Goal: Transaction & Acquisition: Book appointment/travel/reservation

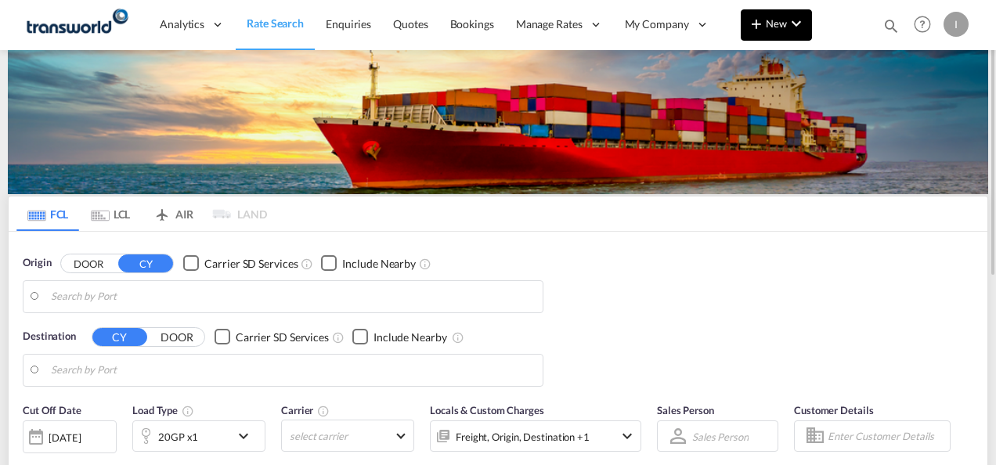
type input "Mundra, INMUN"
type input "[GEOGRAPHIC_DATA], [GEOGRAPHIC_DATA]"
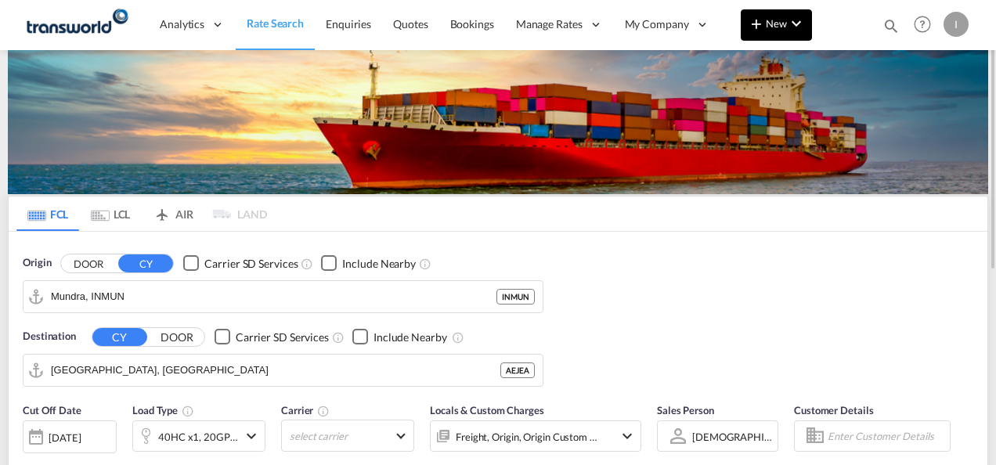
click at [755, 26] on md-icon "icon-plus 400-fg" at bounding box center [756, 23] width 19 height 19
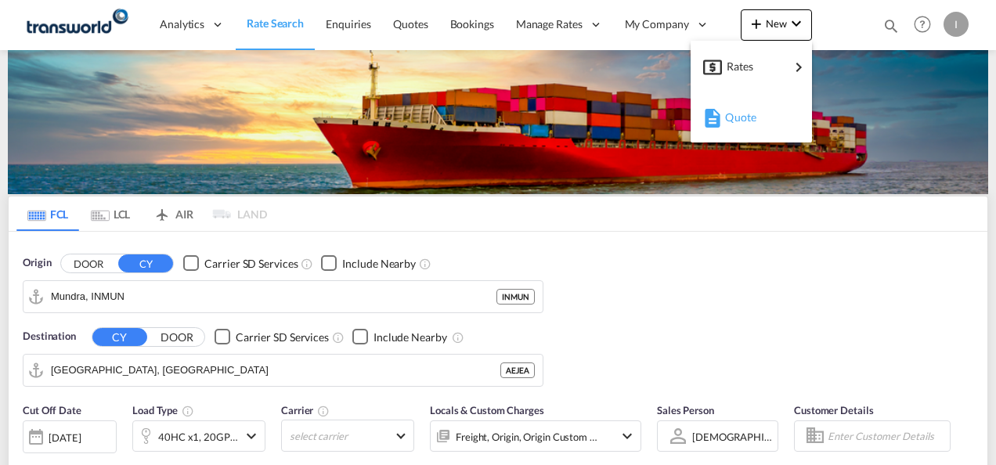
click at [727, 120] on span "Quote" at bounding box center [733, 117] width 17 height 31
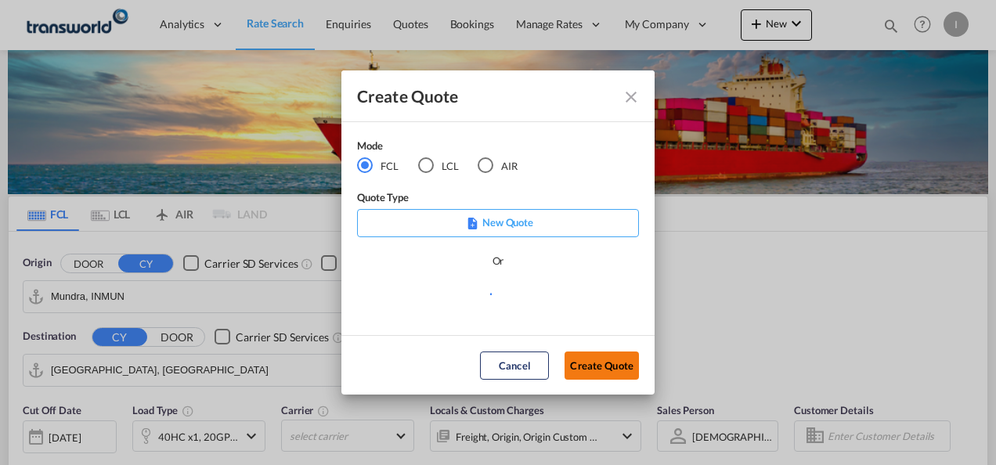
click at [583, 359] on button "Create Quote" at bounding box center [602, 366] width 74 height 28
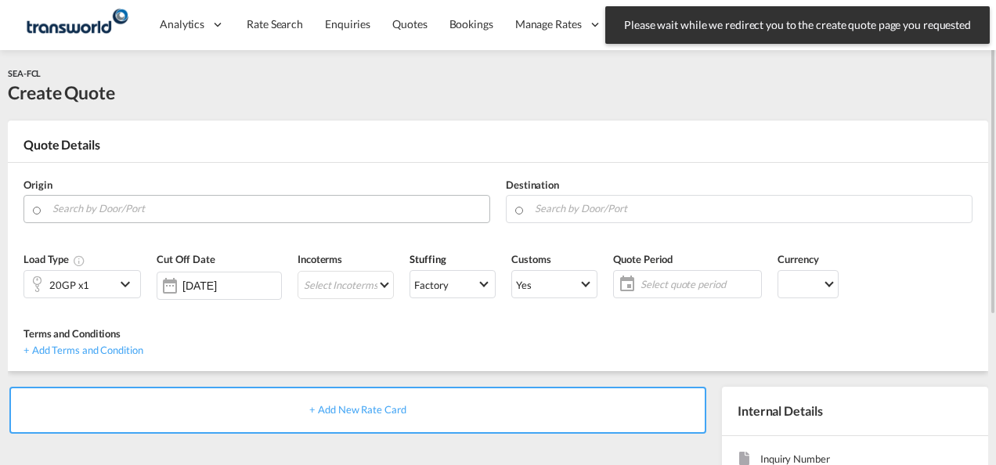
click at [198, 211] on input "Search by Door/Port" at bounding box center [266, 208] width 429 height 27
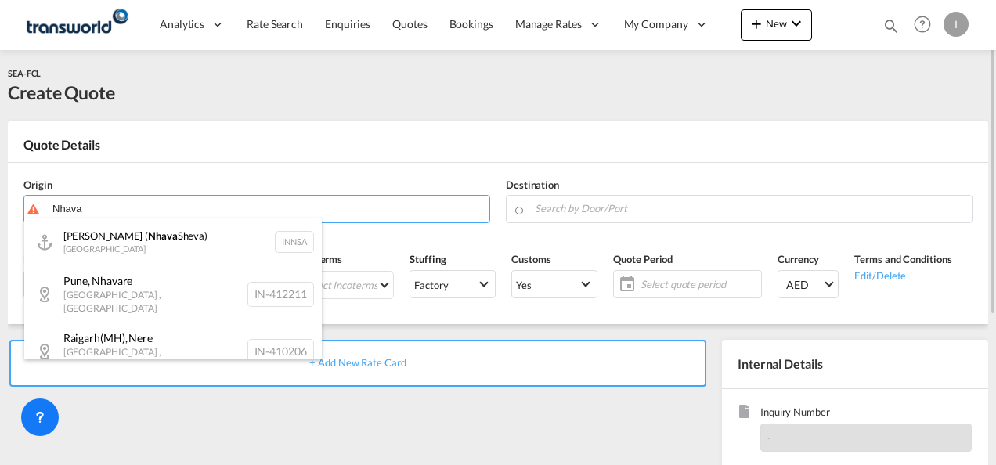
click at [130, 241] on div "[PERSON_NAME] ( [PERSON_NAME]) [GEOGRAPHIC_DATA] INNSA" at bounding box center [173, 242] width 298 height 47
type input "[PERSON_NAME] ([PERSON_NAME]), [GEOGRAPHIC_DATA]"
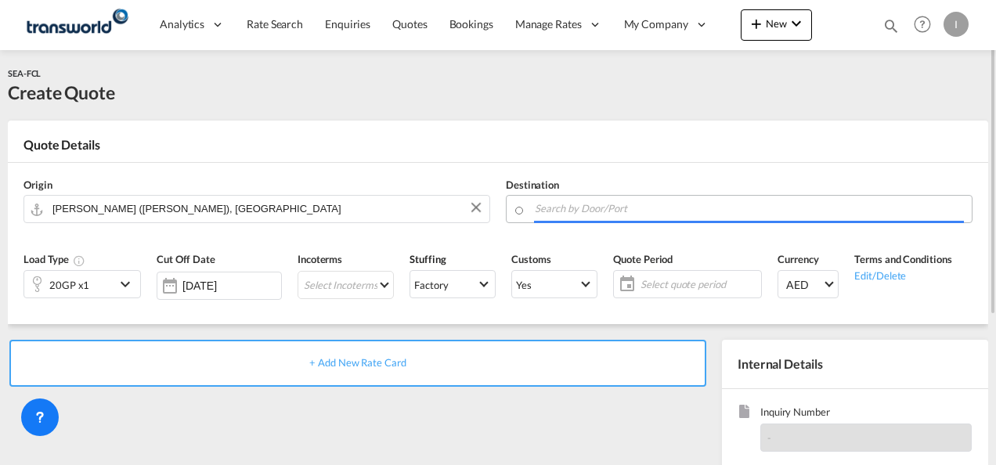
click at [547, 208] on input "Search by Door/Port" at bounding box center [749, 208] width 429 height 27
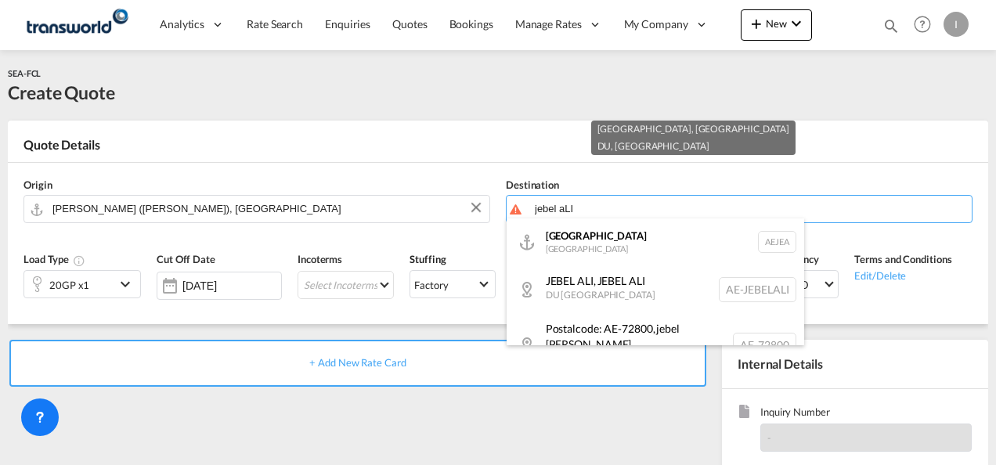
click at [576, 286] on div "[GEOGRAPHIC_DATA] , [GEOGRAPHIC_DATA] AE-JEBELALI" at bounding box center [656, 290] width 298 height 48
type input "AE-JEBELALI, [GEOGRAPHIC_DATA], DU"
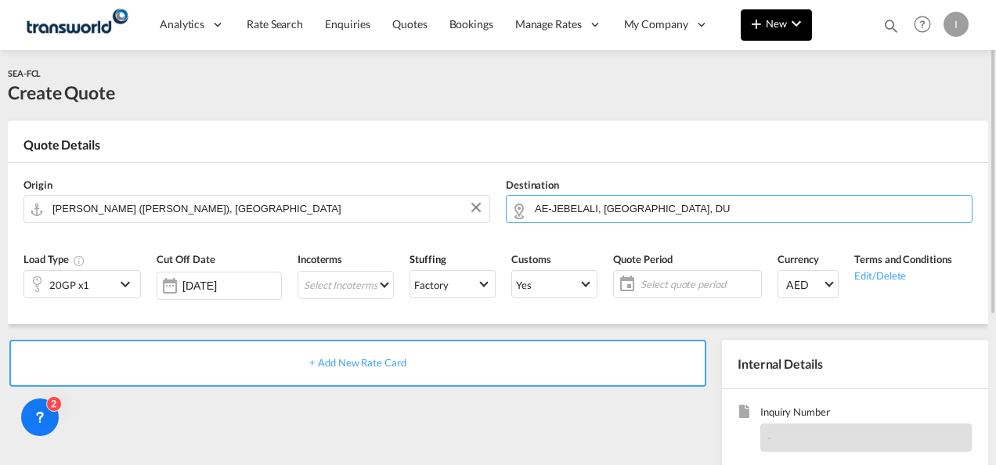
click at [779, 34] on button "New" at bounding box center [776, 24] width 71 height 31
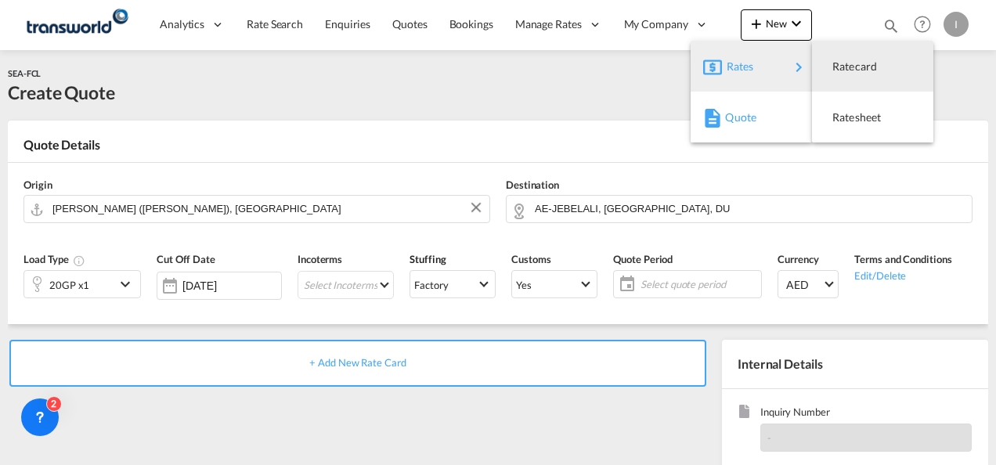
click at [743, 117] on span "Quote" at bounding box center [733, 117] width 17 height 31
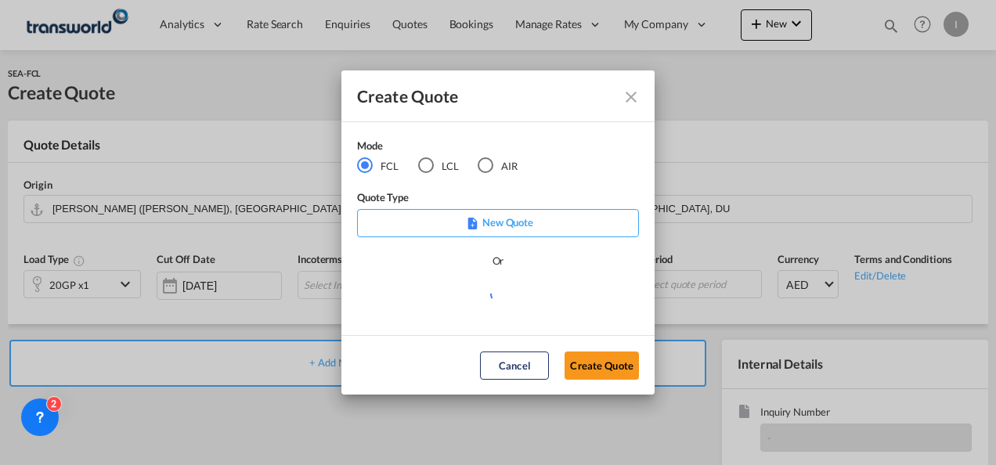
click at [425, 167] on div "LCL" at bounding box center [426, 165] width 16 height 16
click at [589, 364] on button "Create Quote" at bounding box center [602, 366] width 74 height 28
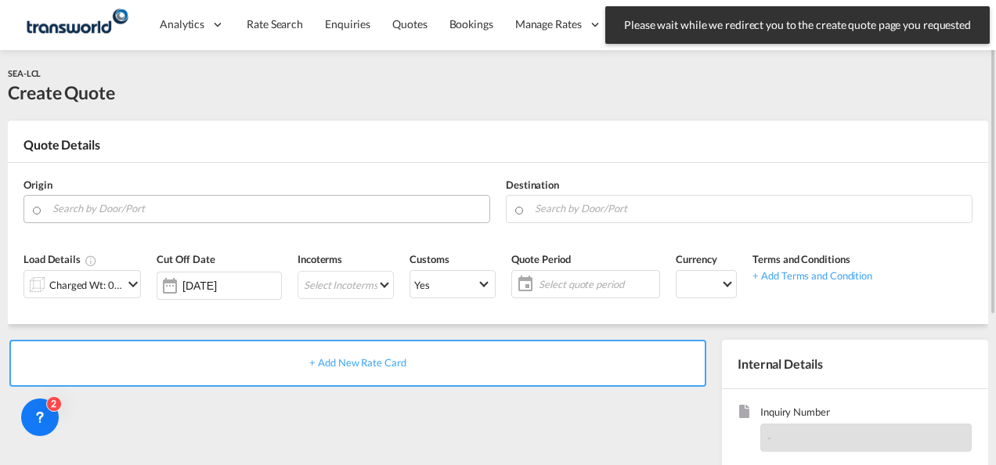
click at [147, 204] on input "Search by Door/Port" at bounding box center [266, 208] width 429 height 27
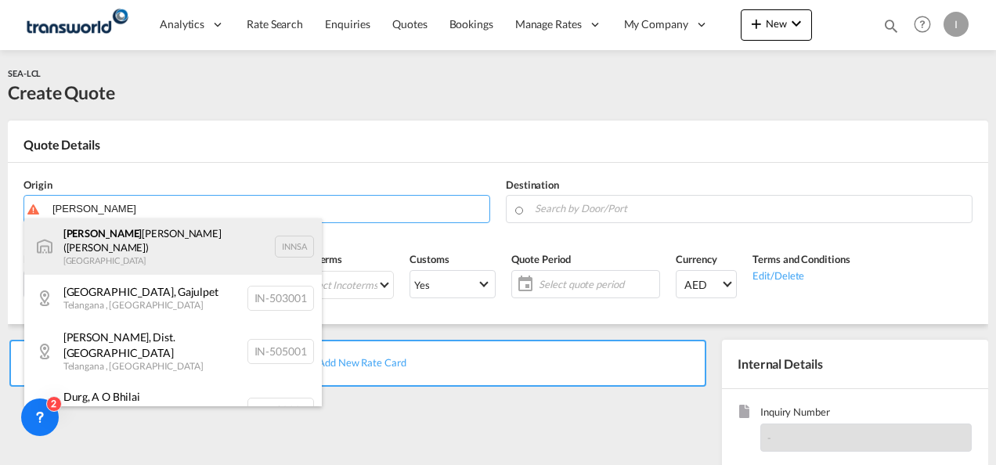
click at [118, 247] on div "[PERSON_NAME] ([PERSON_NAME]) [GEOGRAPHIC_DATA] INNSA" at bounding box center [173, 247] width 298 height 56
type input "[PERSON_NAME] ([PERSON_NAME]), [GEOGRAPHIC_DATA]"
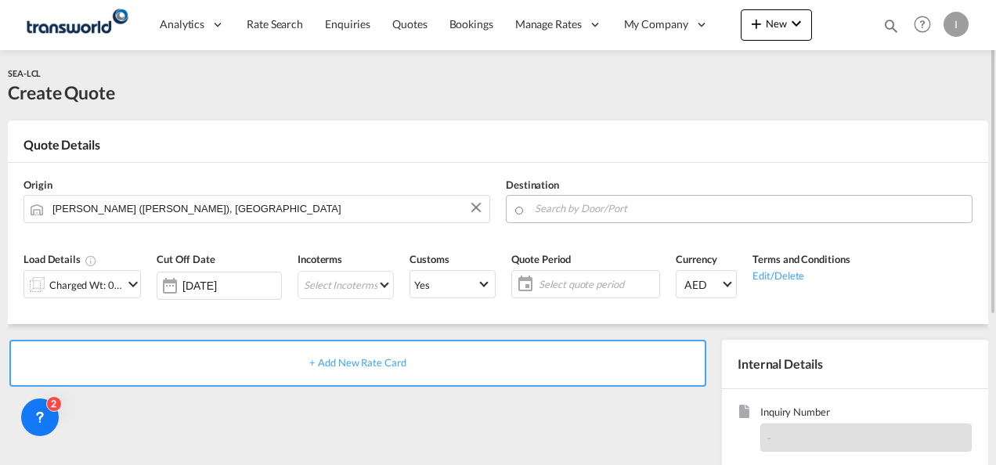
click at [596, 222] on md-autocomplete at bounding box center [749, 209] width 430 height 28
click at [596, 216] on input "Search by Door/Port" at bounding box center [749, 208] width 429 height 27
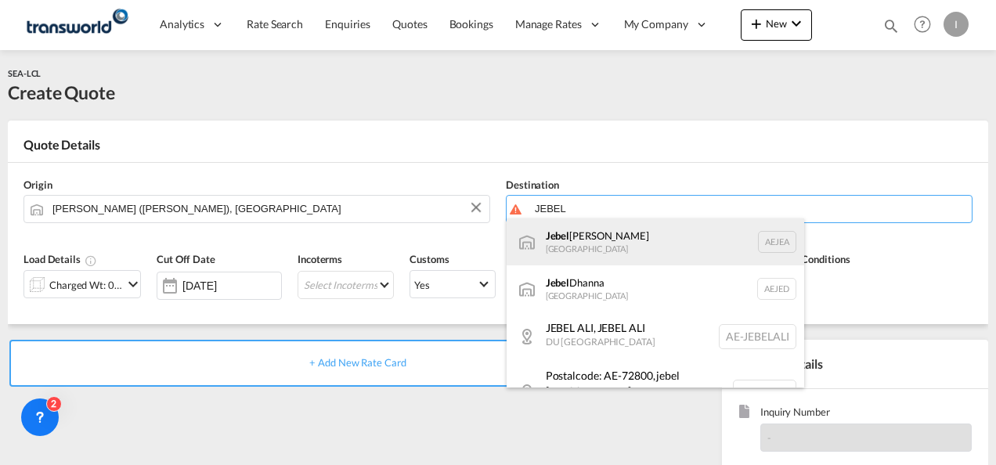
click at [585, 244] on div "[GEOGRAPHIC_DATA] [GEOGRAPHIC_DATA]" at bounding box center [656, 242] width 298 height 47
type input "[GEOGRAPHIC_DATA], [GEOGRAPHIC_DATA]"
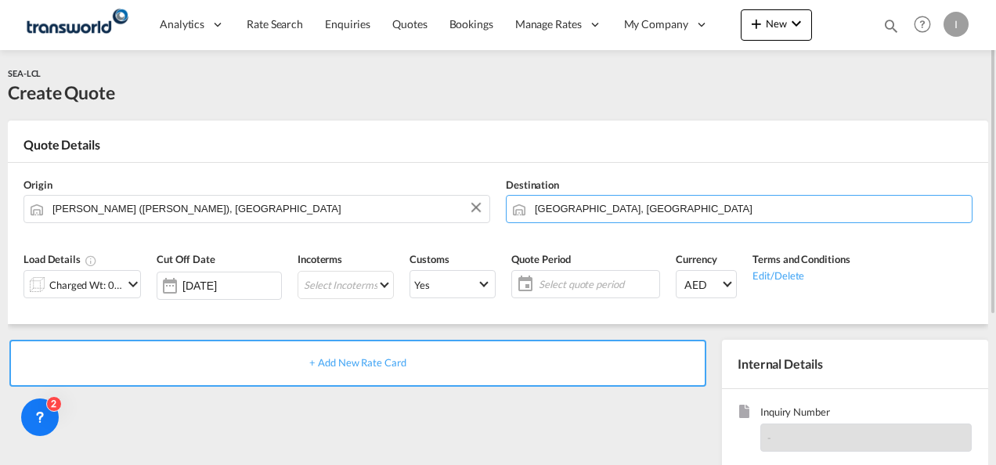
click at [44, 291] on div at bounding box center [36, 284] width 25 height 31
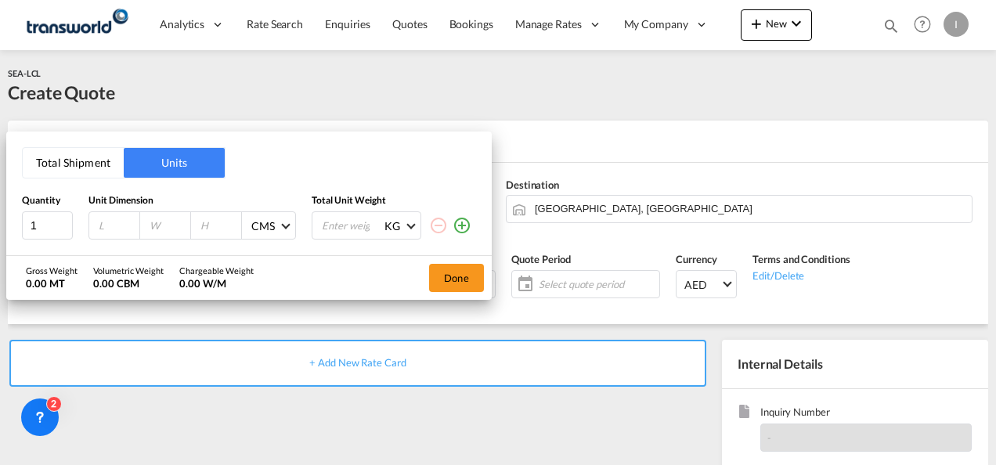
click at [79, 168] on button "Total Shipment" at bounding box center [73, 163] width 101 height 30
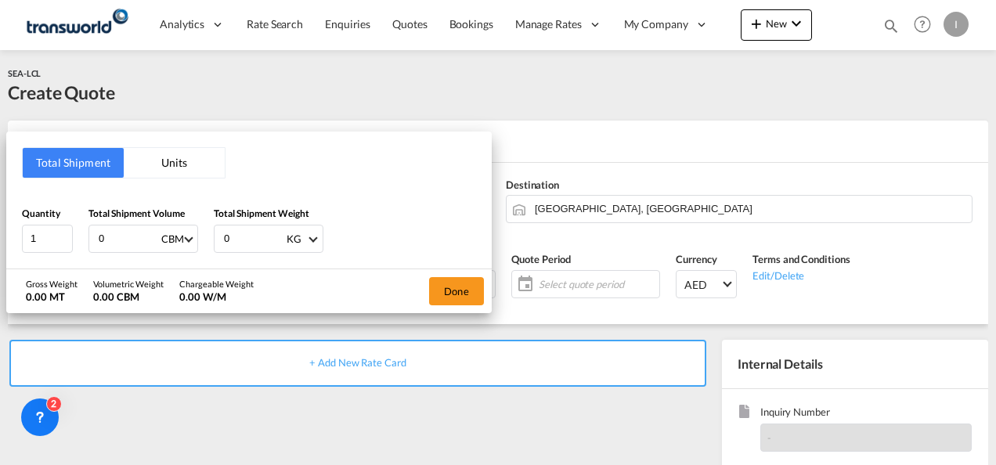
drag, startPoint x: 116, startPoint y: 232, endPoint x: 78, endPoint y: 236, distance: 37.8
click at [78, 236] on div "Quantity 1 Total Shipment Volume 0 CBM CBM CFT Total Shipment Weight 0 KG KG LB" at bounding box center [249, 229] width 454 height 47
drag, startPoint x: 232, startPoint y: 234, endPoint x: 204, endPoint y: 235, distance: 27.4
click at [204, 235] on div "Quantity 1 Total Shipment Volume 4 CBM CBM CFT Total Shipment Weight 0 KG KG LB" at bounding box center [249, 229] width 454 height 47
click at [131, 245] on input "4" at bounding box center [128, 239] width 63 height 27
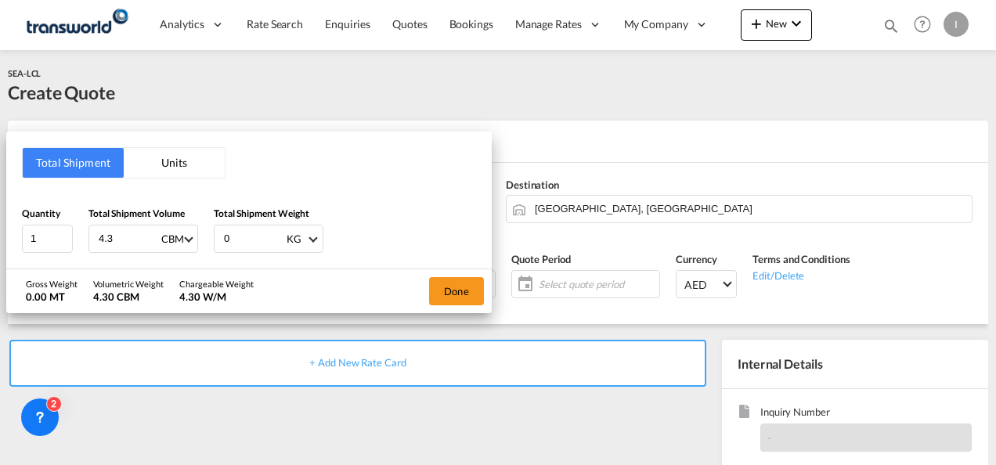
type input "4.3"
drag, startPoint x: 230, startPoint y: 233, endPoint x: 210, endPoint y: 233, distance: 20.4
click at [210, 233] on div "Quantity 1 Total Shipment Volume 4.3 CBM CBM CFT Total Shipment Weight 0 KG KG …" at bounding box center [249, 229] width 454 height 47
type input "1000"
click at [462, 280] on button "Done" at bounding box center [456, 291] width 55 height 28
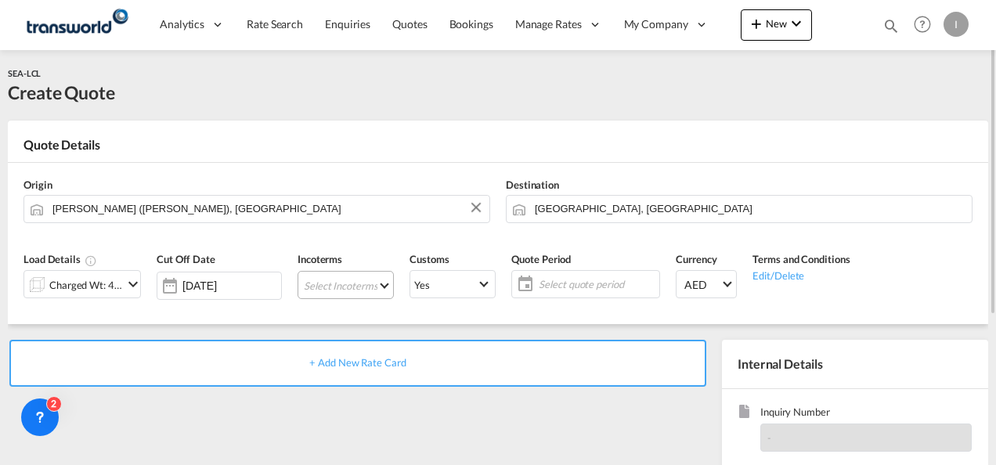
click at [316, 284] on md-select "Select Incoterms CIP - export Carriage and Insurance Paid to DAP - import Deliv…" at bounding box center [346, 285] width 96 height 28
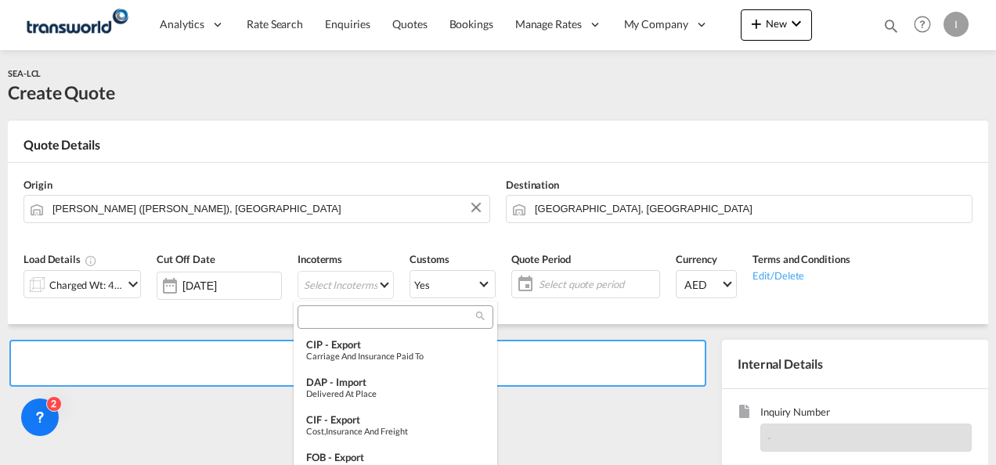
click at [333, 314] on input "search" at bounding box center [389, 317] width 174 height 14
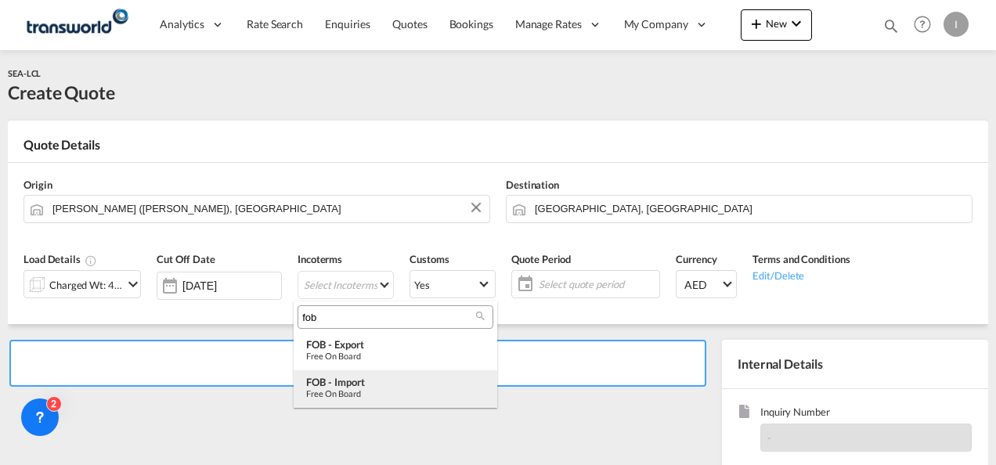
type input "fob"
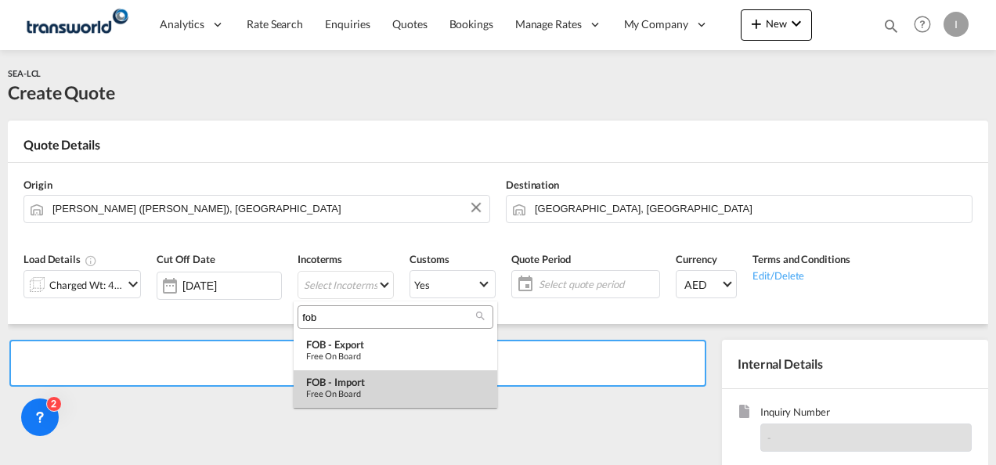
click at [357, 382] on div "FOB - import" at bounding box center [395, 382] width 179 height 13
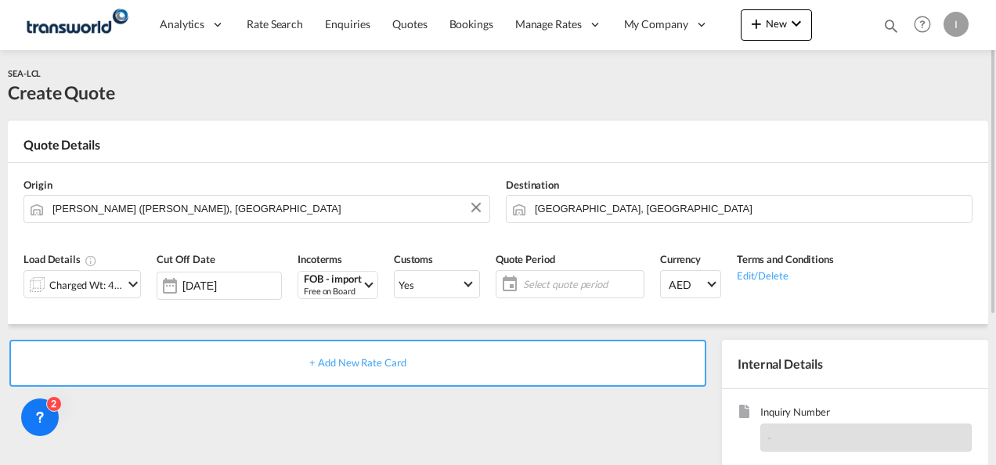
click at [591, 279] on span "Select quote period" at bounding box center [581, 284] width 117 height 14
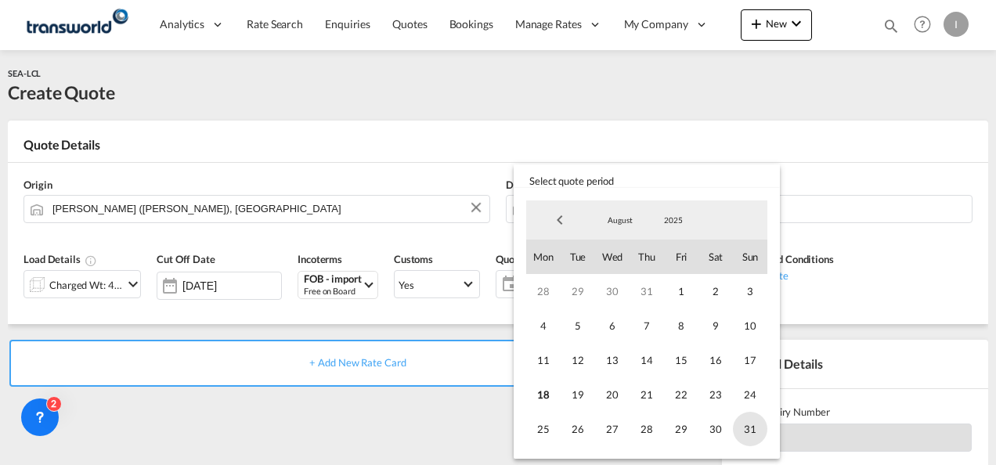
click at [737, 421] on span "31" at bounding box center [750, 429] width 34 height 34
click at [456, 412] on md-backdrop at bounding box center [498, 232] width 996 height 465
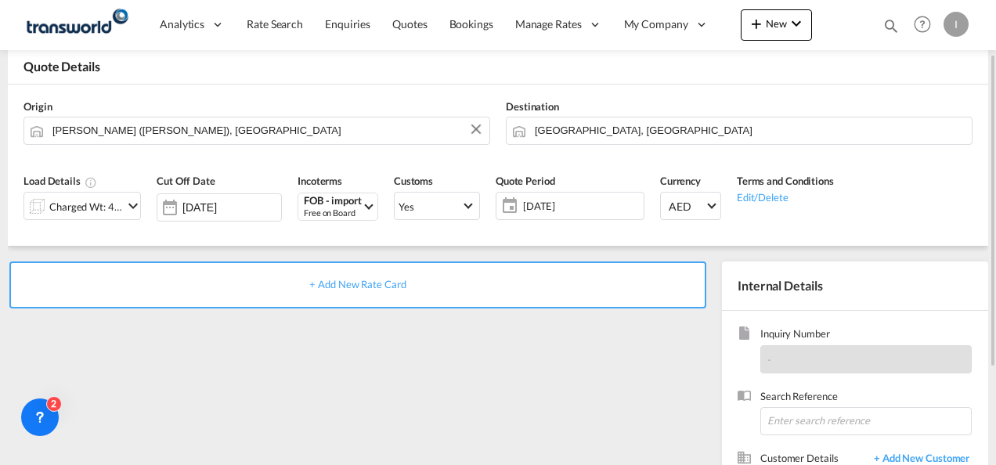
scroll to position [157, 0]
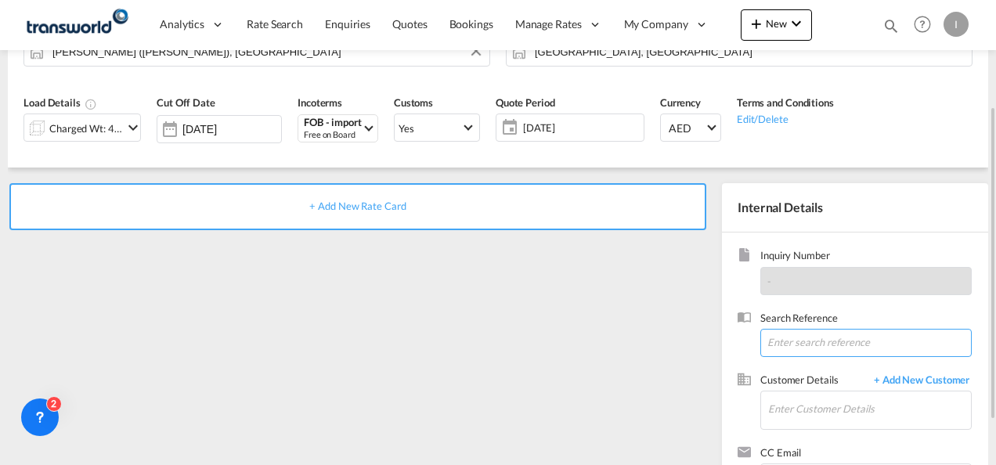
click at [801, 329] on input at bounding box center [866, 343] width 211 height 28
paste input "TWI 21524"
type input "TWI 21524"
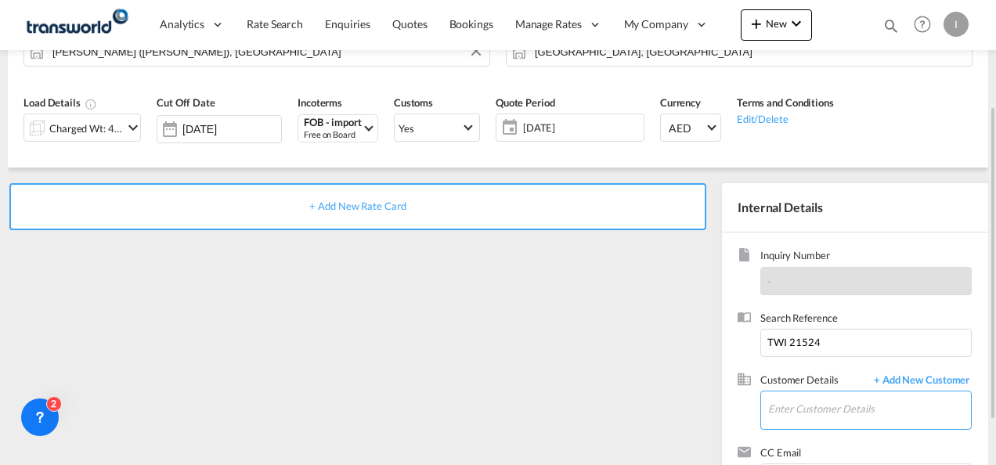
click at [787, 406] on input "Enter Customer Details" at bounding box center [869, 409] width 203 height 35
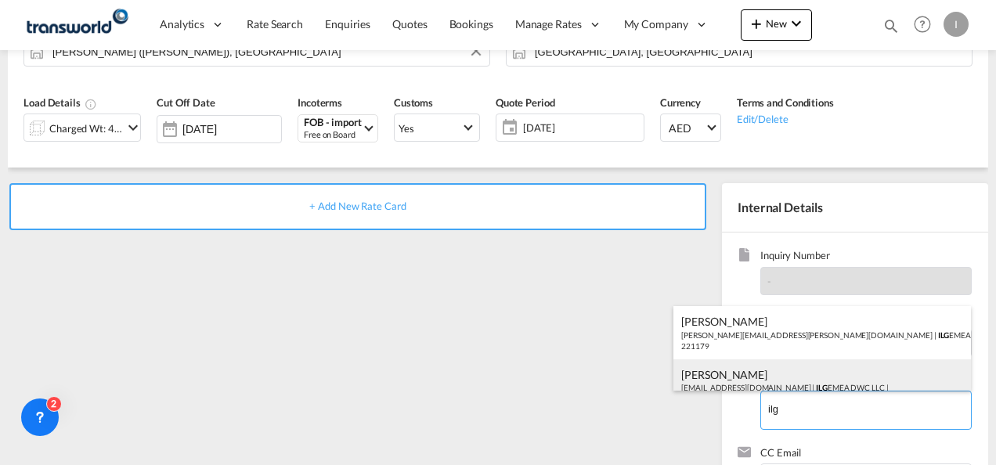
click at [768, 370] on div "[PERSON_NAME] [EMAIL_ADDRESS][DOMAIN_NAME] | ILG EMEA DWC LLC | 221179" at bounding box center [823, 386] width 298 height 53
type input "ILG EMEA DWC LLC, [PERSON_NAME], [EMAIL_ADDRESS][DOMAIN_NAME]"
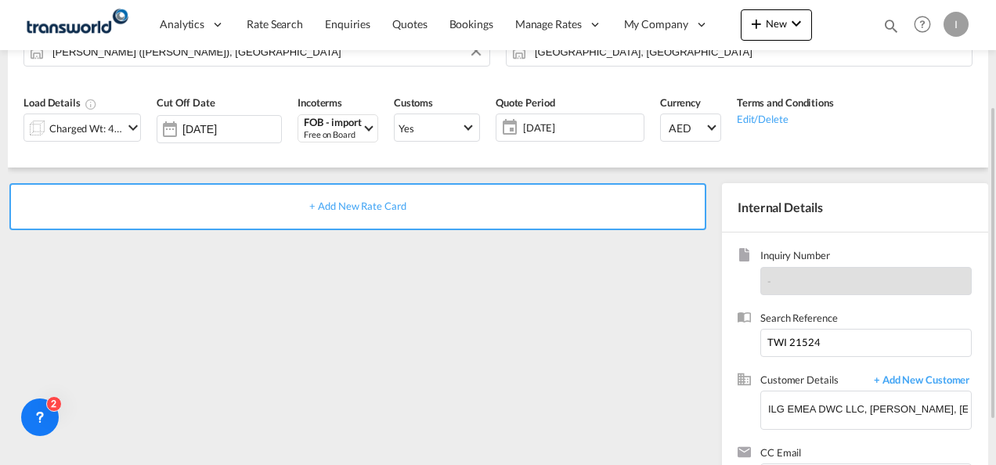
click at [373, 208] on span "+ Add New Rate Card" at bounding box center [357, 206] width 96 height 13
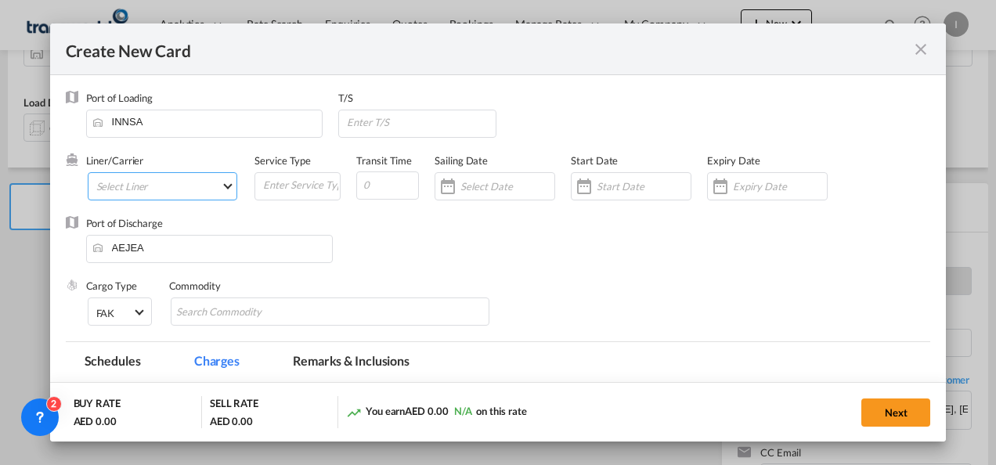
click at [183, 191] on md-select "Select Liner" at bounding box center [163, 186] width 150 height 28
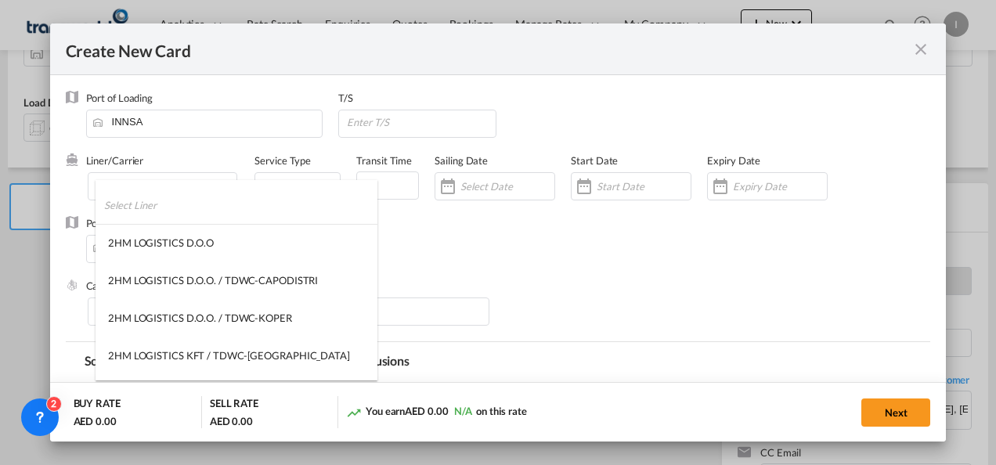
click at [128, 213] on input "search" at bounding box center [240, 205] width 273 height 38
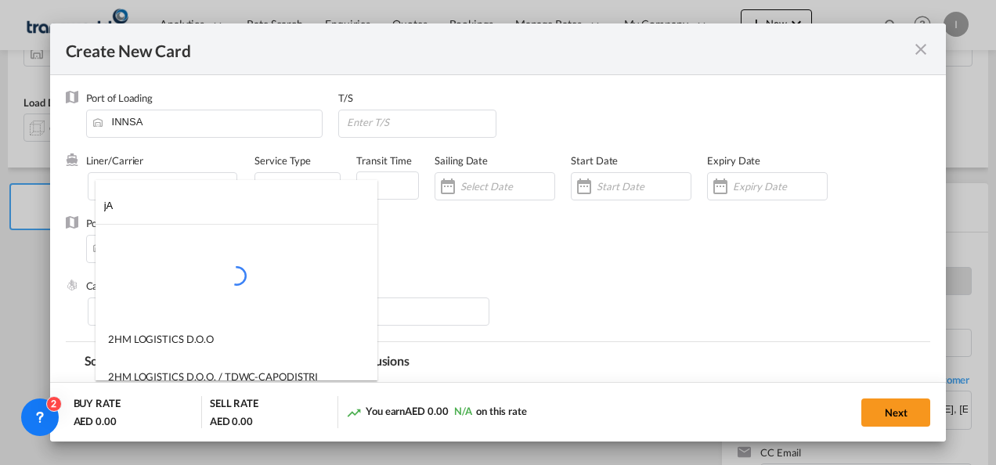
type input "j"
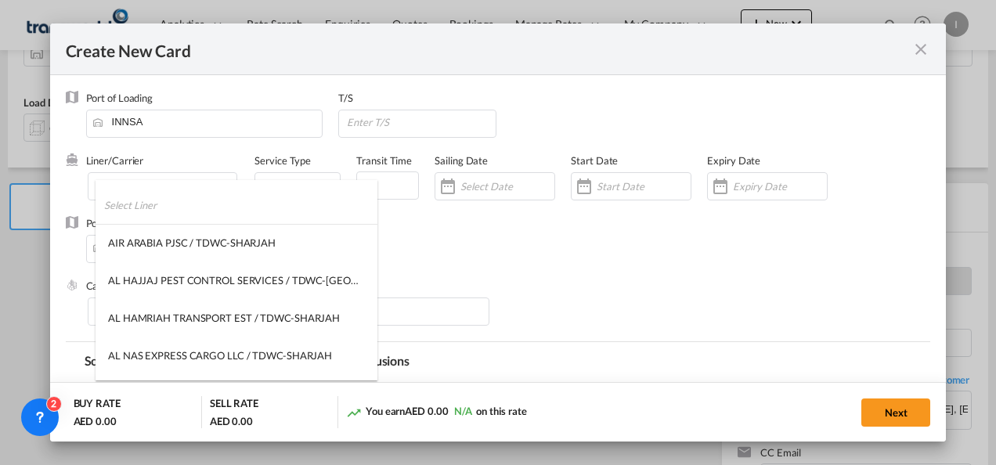
click at [117, 200] on input "search" at bounding box center [240, 205] width 273 height 38
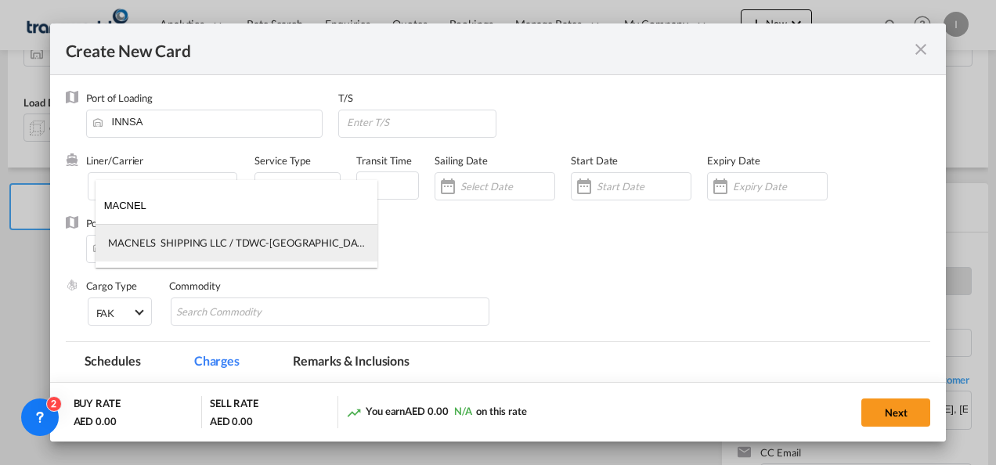
type input "MACNEL"
click at [214, 246] on div "MACNELS SHIPPING LLC / TDWC-[GEOGRAPHIC_DATA]" at bounding box center [236, 243] width 257 height 14
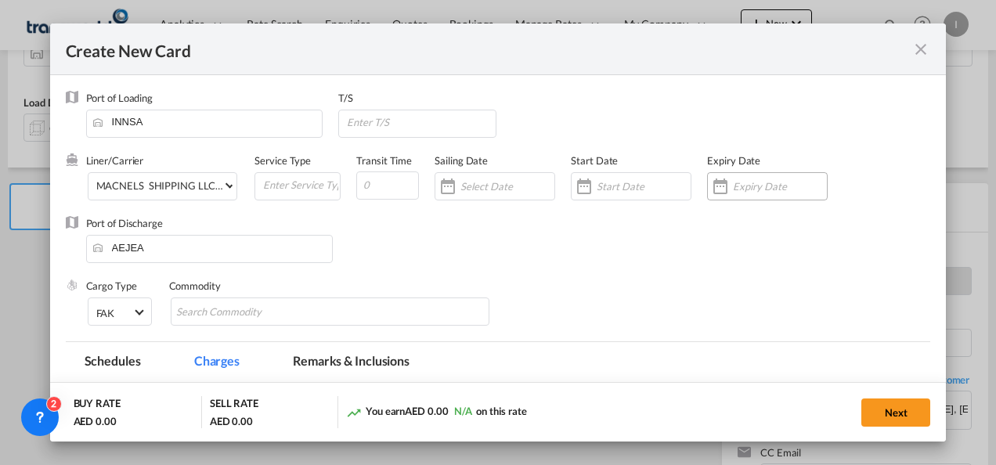
click at [746, 185] on input "Create New CardPort ..." at bounding box center [780, 186] width 94 height 13
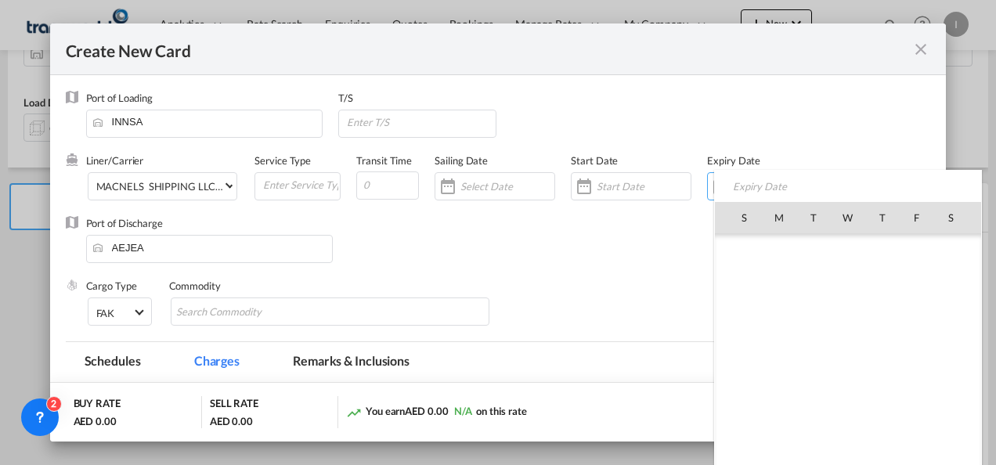
scroll to position [362638, 0]
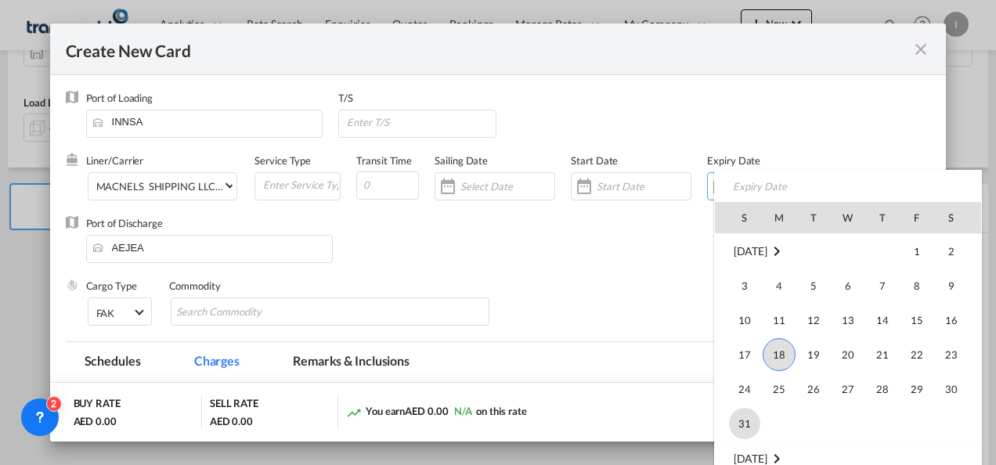
click at [753, 425] on span "31" at bounding box center [744, 423] width 31 height 31
type input "[DATE]"
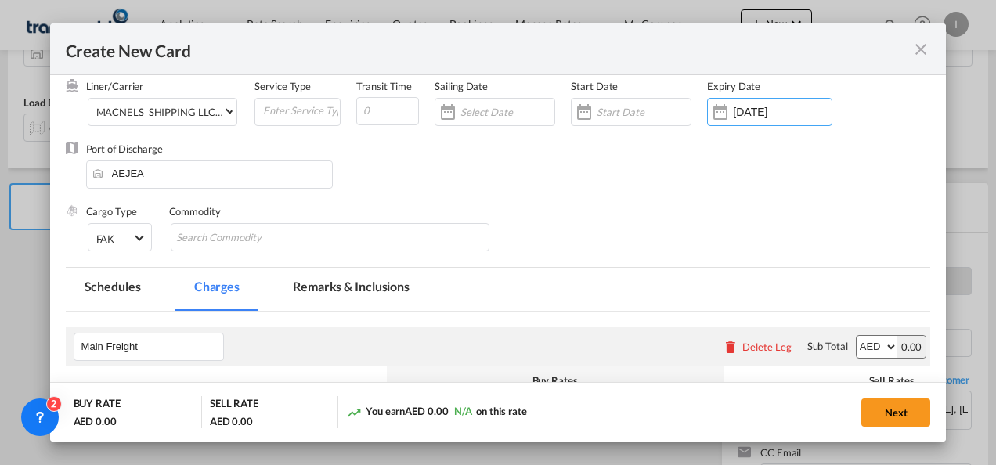
scroll to position [74, 0]
click at [289, 252] on md-chips-wrap "Chips container with autocompletion. Enter the text area, type text to search, …" at bounding box center [331, 238] width 320 height 28
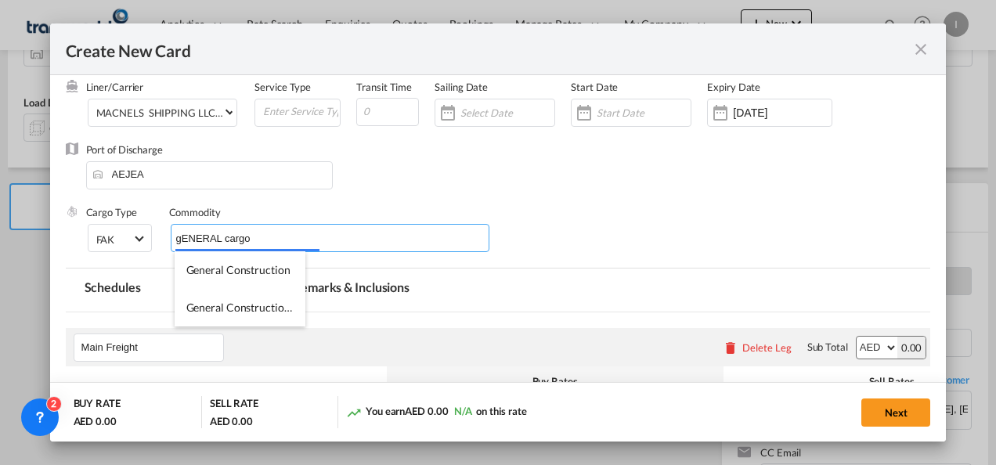
type input "gENERAL cargo"
click at [473, 208] on div "Commodity" at bounding box center [330, 212] width 323 height 14
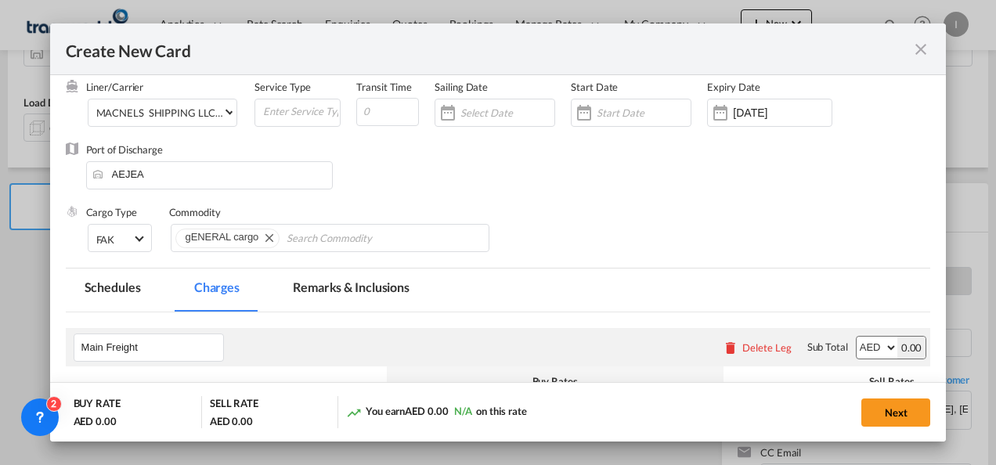
scroll to position [309, 0]
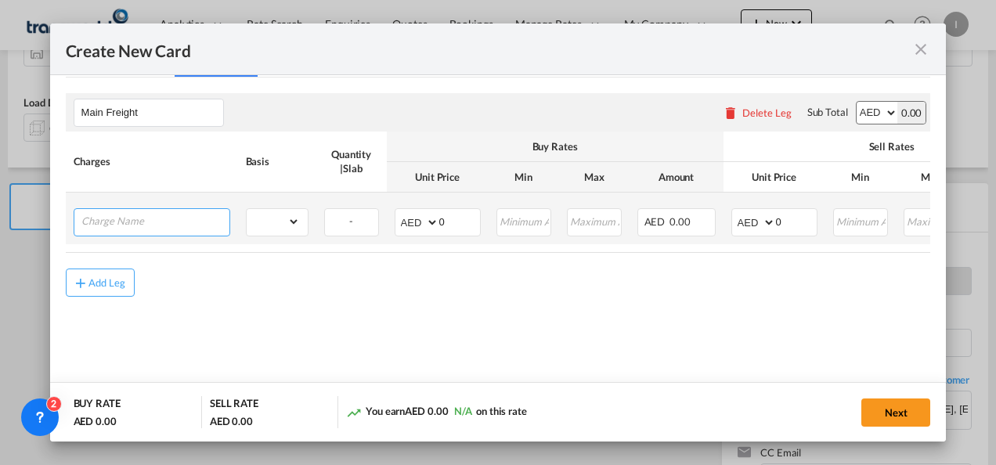
click at [154, 229] on input "Charge Name" at bounding box center [155, 220] width 148 height 23
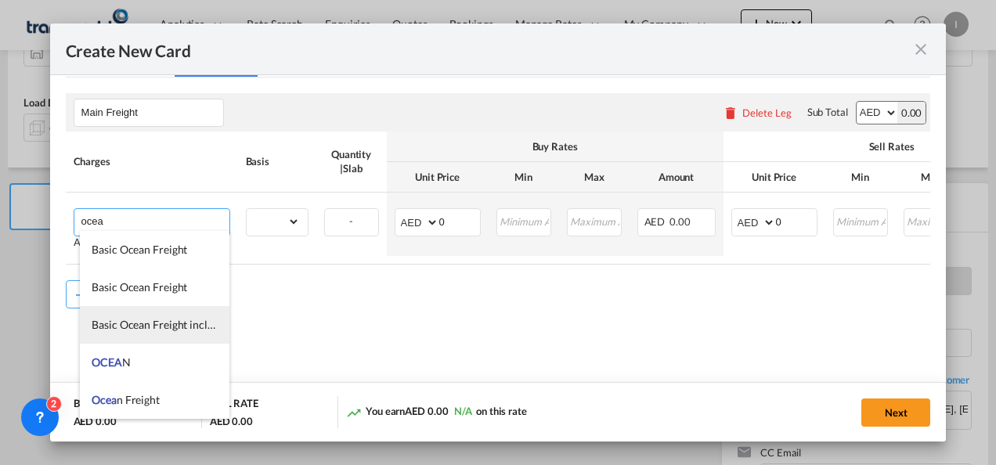
click at [144, 335] on li "Basic Ocean Freight includes DTHC" at bounding box center [155, 325] width 150 height 38
type input "Basic Ocean Freight includes DTHC"
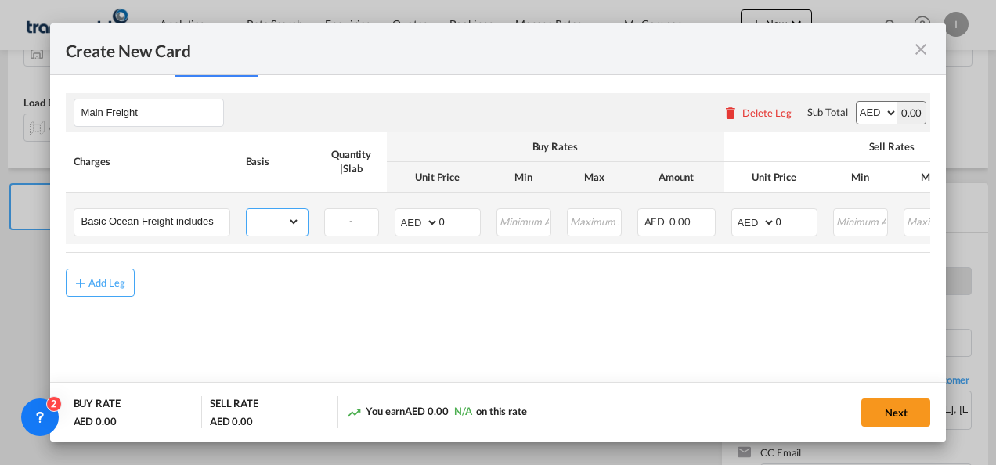
click at [287, 226] on select "gross_weight volumetric_weight per_shipment per_bl per_km per_hawb per_kg flat …" at bounding box center [273, 221] width 53 height 25
select select "per_shipment"
click at [247, 209] on select "gross_weight volumetric_weight per_shipment per_bl per_km per_hawb per_kg flat …" at bounding box center [273, 221] width 53 height 25
drag, startPoint x: 443, startPoint y: 215, endPoint x: 422, endPoint y: 218, distance: 20.5
click at [422, 218] on md-input-container "AED AFN ALL AMD ANG AOA ARS AUD AWG AZN BAM BBD BDT BGN BHD BIF BMD BND [PERSON…" at bounding box center [438, 222] width 86 height 28
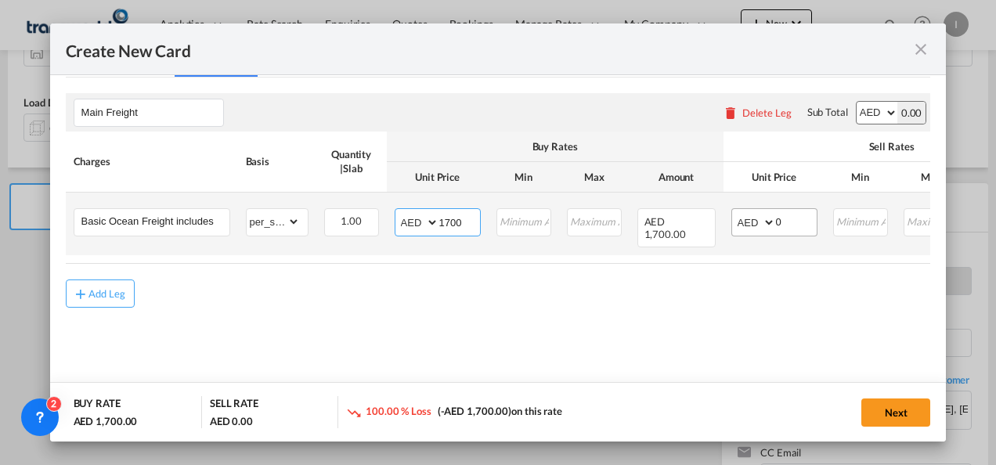
type input "1700"
drag, startPoint x: 788, startPoint y: 220, endPoint x: 754, endPoint y: 220, distance: 33.7
click at [754, 220] on md-input-container "AED AFN ALL AMD ANG AOA ARS AUD AWG AZN BAM BBD BDT BGN BHD BIF BMD BND [PERSON…" at bounding box center [775, 222] width 86 height 28
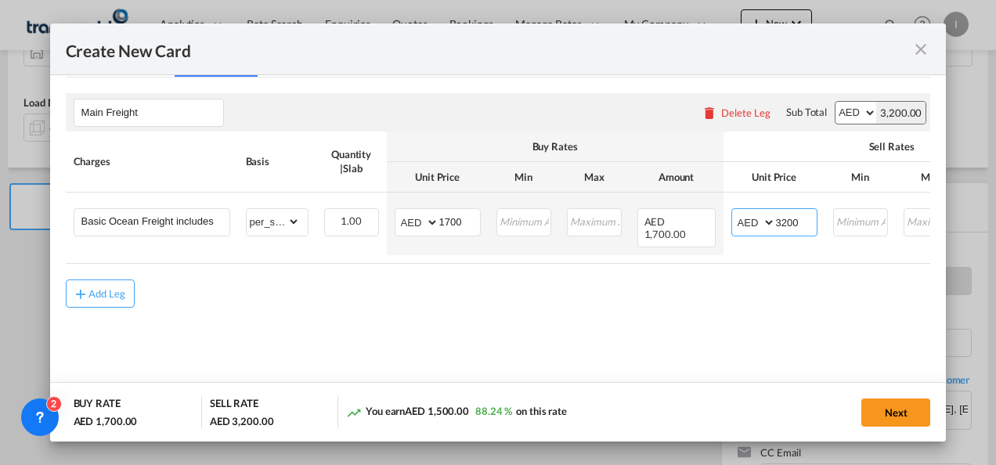
type input "3200"
click at [580, 307] on md-content "Main Freight Please enter leg name Leg Name Already Exists Delete Leg Sub Total…" at bounding box center [499, 223] width 866 height 291
click at [876, 414] on button "Next" at bounding box center [896, 413] width 69 height 28
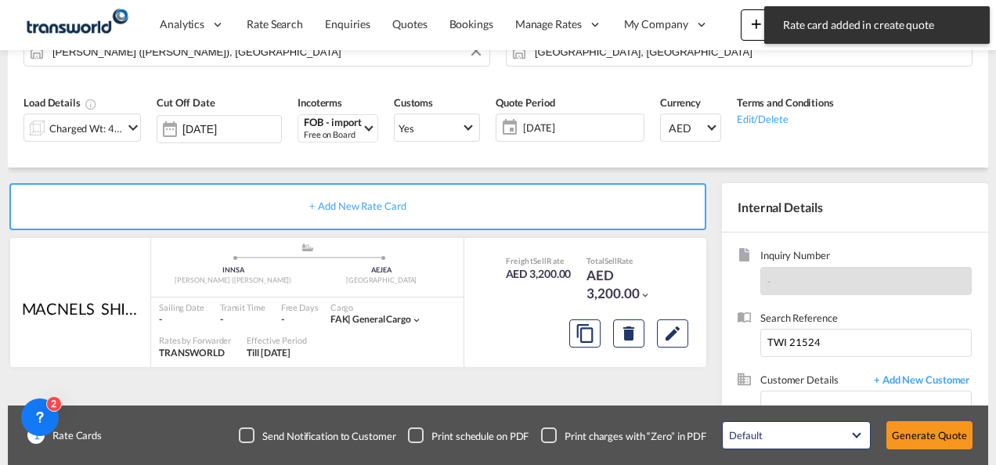
click at [915, 423] on button "Generate Quote" at bounding box center [930, 435] width 86 height 28
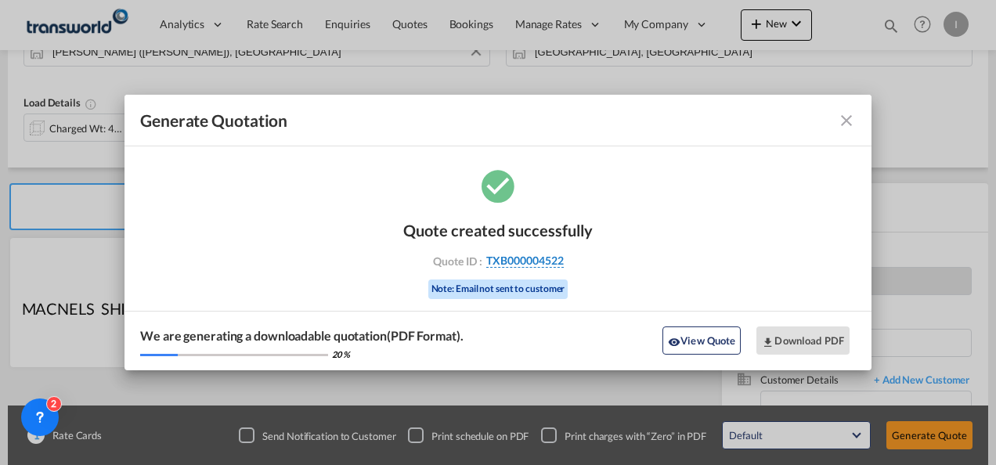
click at [539, 264] on span "TXB000004522" at bounding box center [525, 261] width 78 height 14
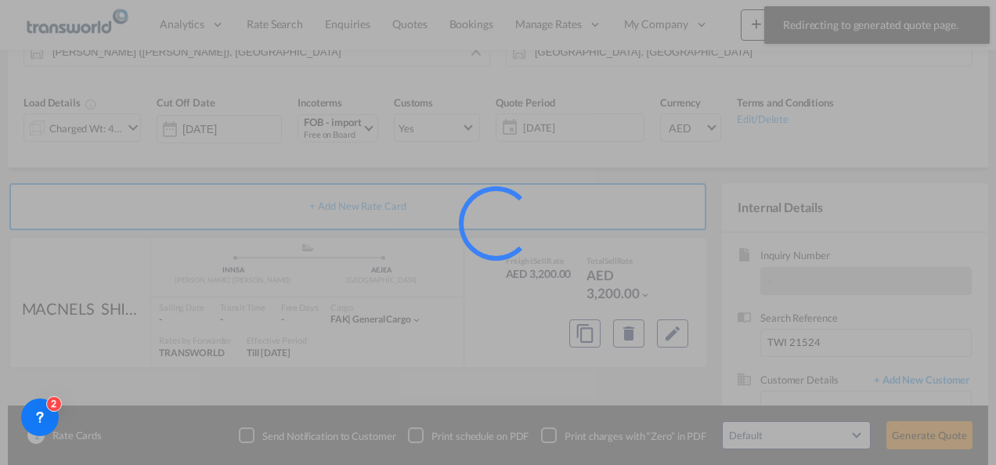
scroll to position [105, 0]
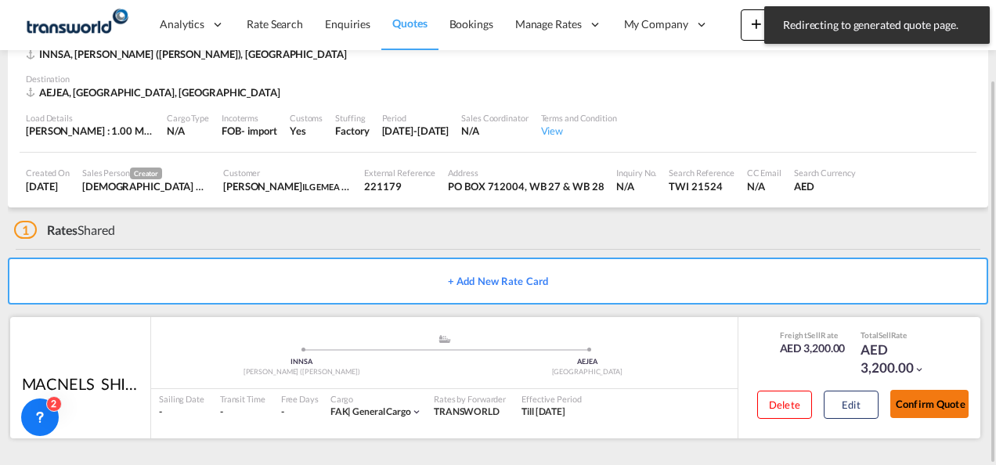
click at [953, 405] on button "Confirm Quote" at bounding box center [930, 404] width 78 height 28
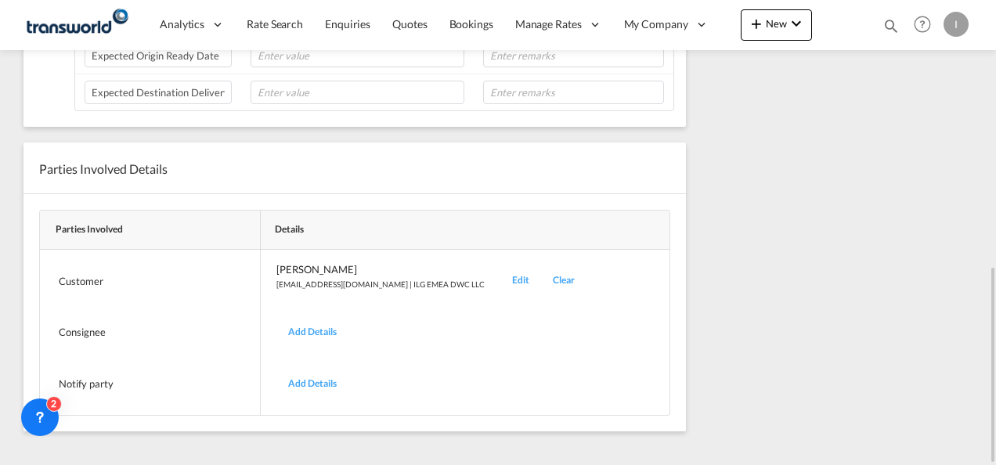
scroll to position [238, 0]
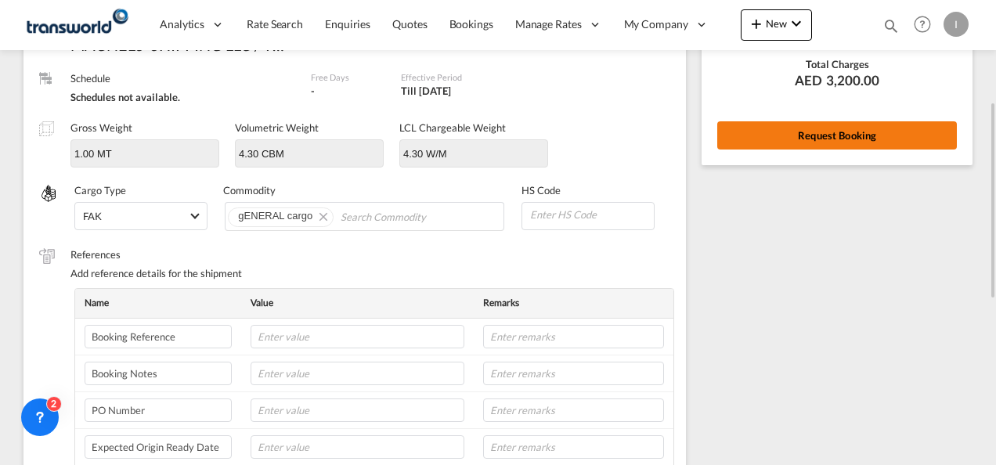
click at [804, 139] on button "Request Booking" at bounding box center [838, 135] width 240 height 28
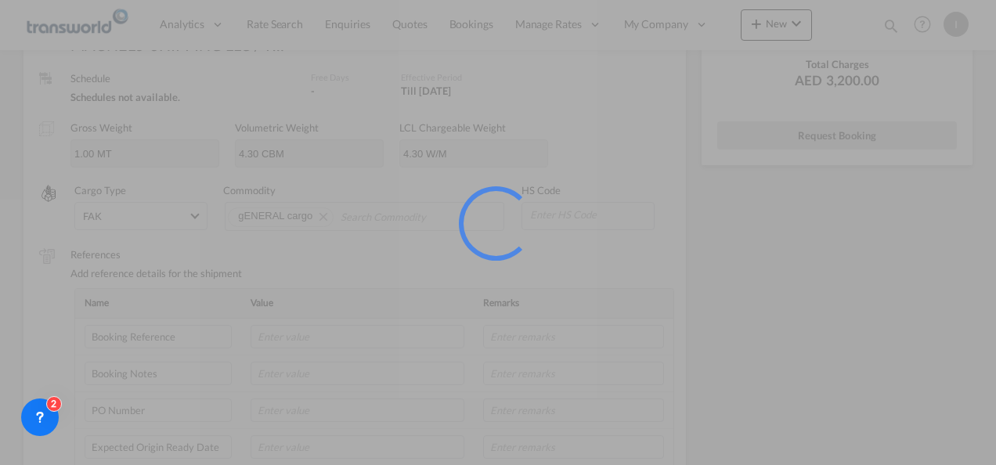
scroll to position [0, 0]
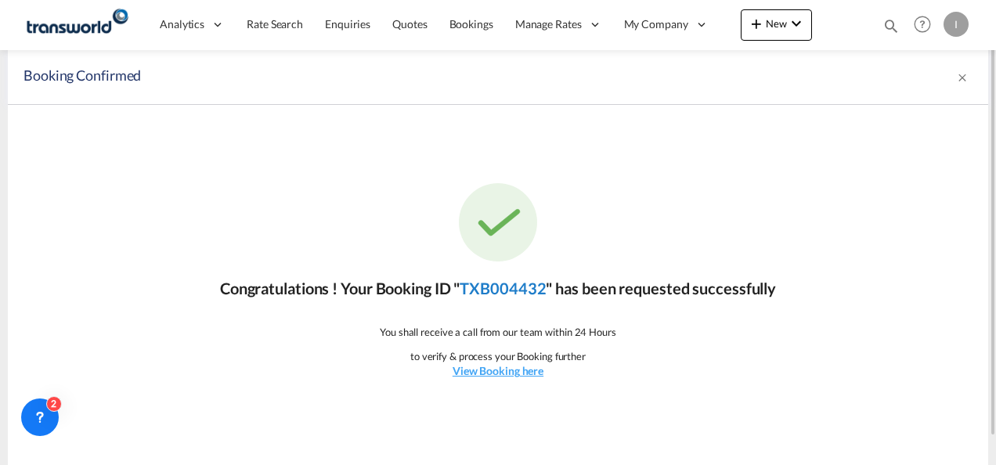
click at [504, 290] on link "TXB004432" at bounding box center [503, 288] width 86 height 19
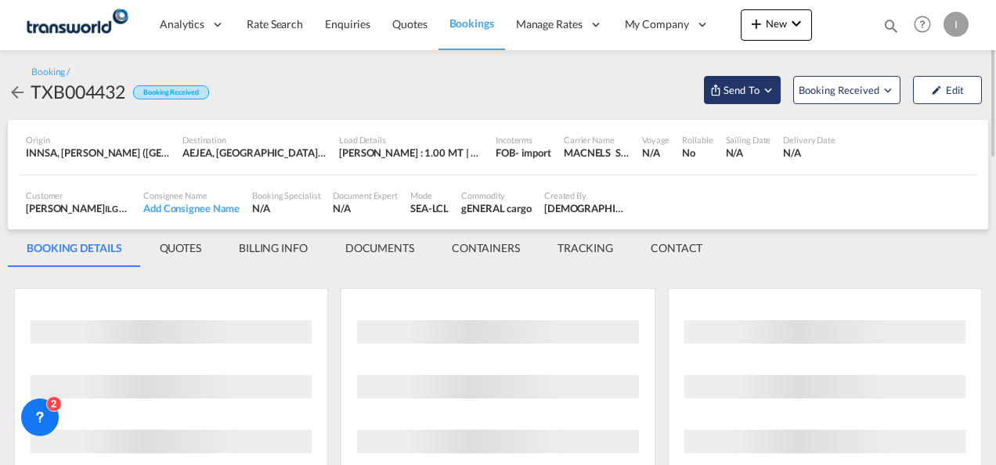
click at [763, 89] on md-icon "Open demo menu" at bounding box center [768, 90] width 14 height 14
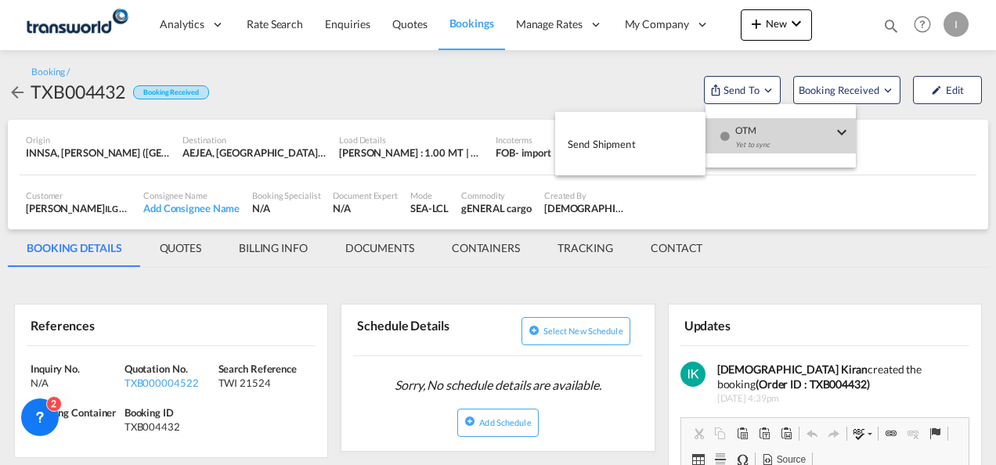
click at [762, 139] on div "Yet to sync" at bounding box center [784, 148] width 97 height 33
click at [594, 143] on span "Send Shipment" at bounding box center [602, 144] width 68 height 25
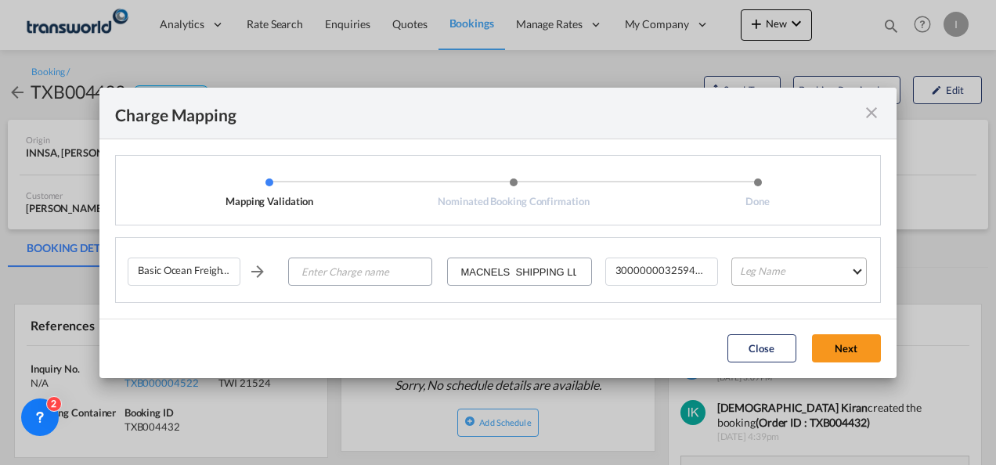
click at [781, 273] on md-select "Leg Name HANDLING ORIGIN VESSEL HANDLING DESTINATION OTHERS TL PICK UP CUSTOMS …" at bounding box center [800, 272] width 136 height 28
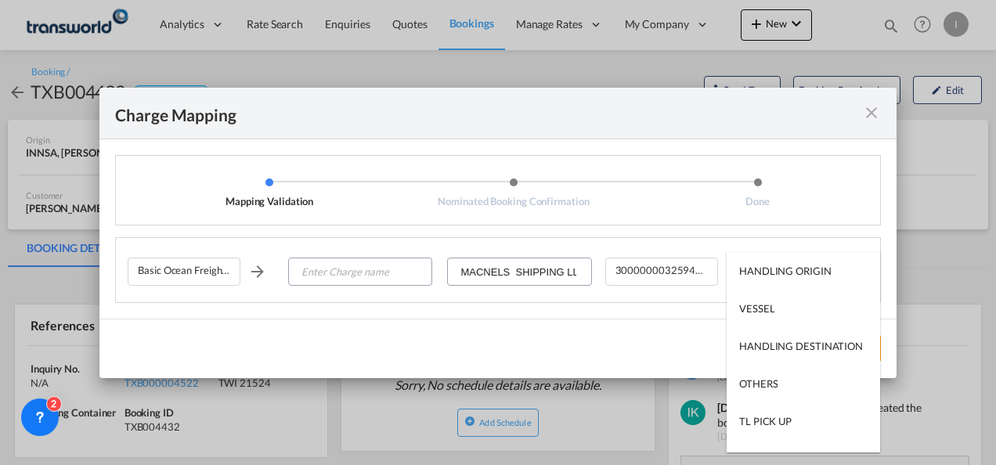
click at [862, 110] on md-backdrop at bounding box center [498, 232] width 996 height 465
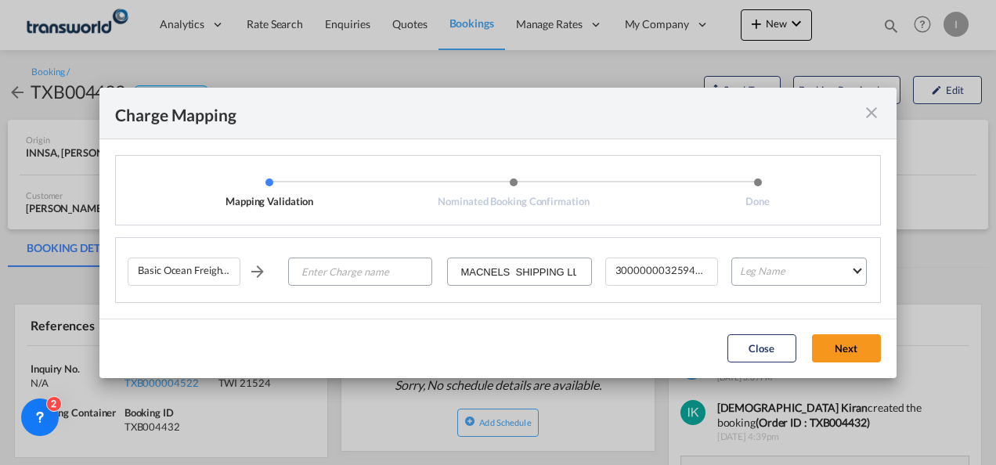
click at [869, 104] on md-icon "icon-close fg-AAA8AD cursor" at bounding box center [871, 112] width 19 height 19
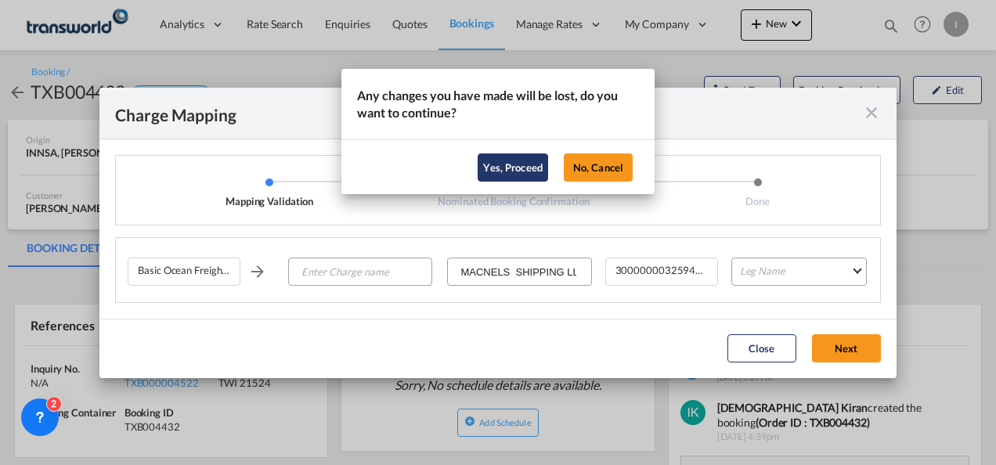
click at [537, 163] on button "Yes, Proceed" at bounding box center [513, 168] width 70 height 28
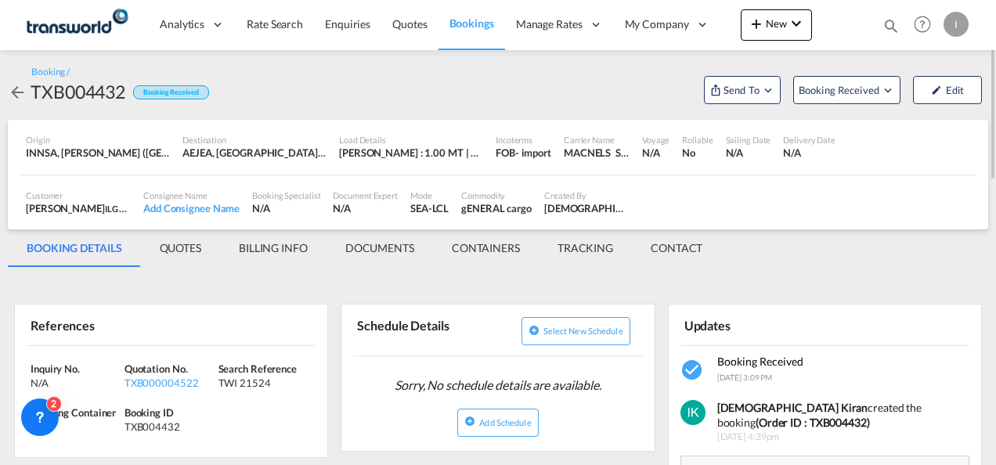
click at [260, 244] on md-tab-item "BILLING INFO" at bounding box center [273, 249] width 107 height 38
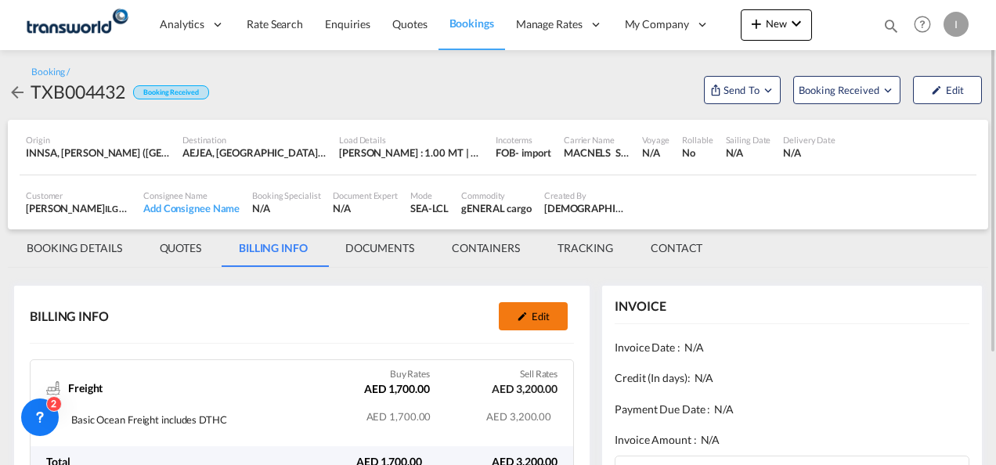
click at [520, 319] on md-icon "icon-pencil" at bounding box center [522, 316] width 11 height 11
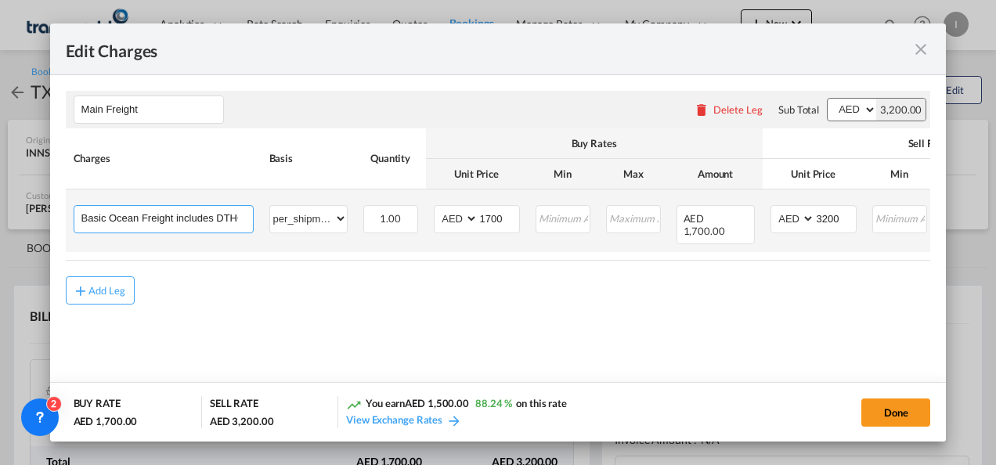
click at [237, 213] on input "Basic Ocean Freight includes DTHC" at bounding box center [167, 217] width 172 height 23
drag, startPoint x: 140, startPoint y: 218, endPoint x: 338, endPoint y: 205, distance: 197.8
click at [338, 205] on tr "Basic Ocean Freight includes DTHC Please Enter gross_weight volumetric_weight p…" at bounding box center [640, 221] width 1149 height 63
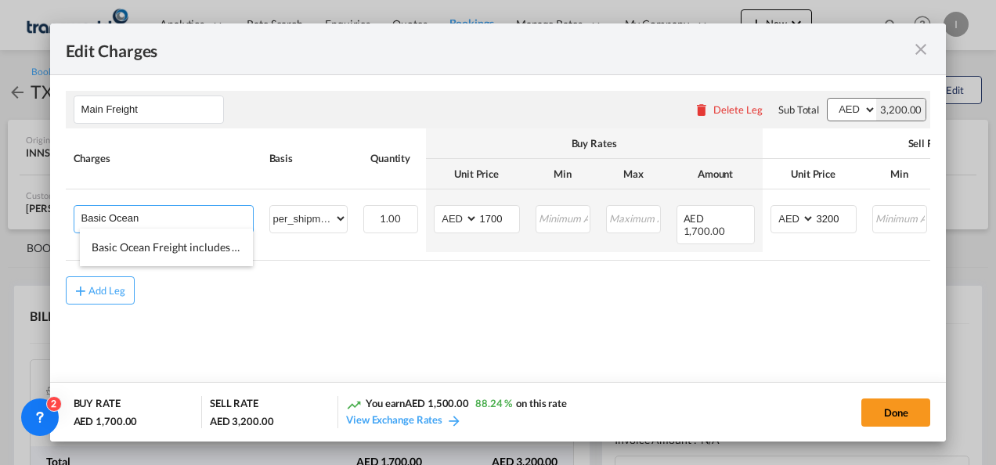
scroll to position [0, 0]
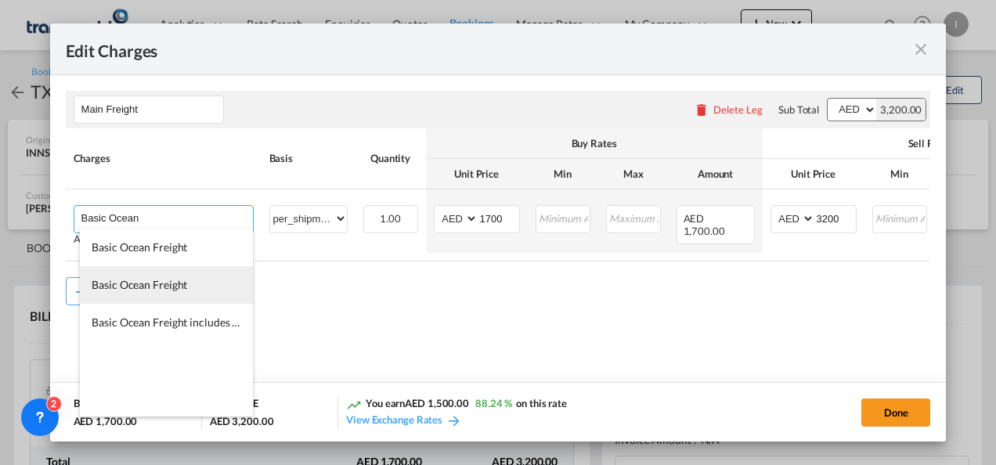
click at [169, 291] on span "Basic Ocean Freight" at bounding box center [140, 284] width 96 height 13
type input "Basic Ocean Freight"
type input "0"
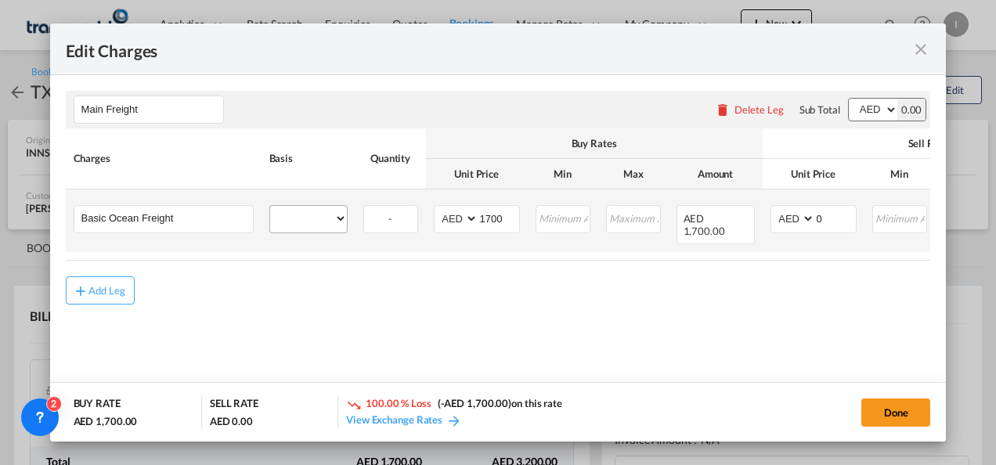
click at [347, 213] on div "gross_weight volumetric_weight per_shipment per_bl per_km per_hawb per_kg flat …" at bounding box center [308, 219] width 78 height 28
click at [327, 221] on select "gross_weight volumetric_weight per_shipment per_bl per_km per_hawb per_kg flat …" at bounding box center [308, 218] width 77 height 25
select select "per_shipment"
click at [270, 206] on select "gross_weight volumetric_weight per_shipment per_bl per_km per_hawb per_kg flat …" at bounding box center [308, 218] width 77 height 25
drag, startPoint x: 815, startPoint y: 218, endPoint x: 860, endPoint y: 216, distance: 45.5
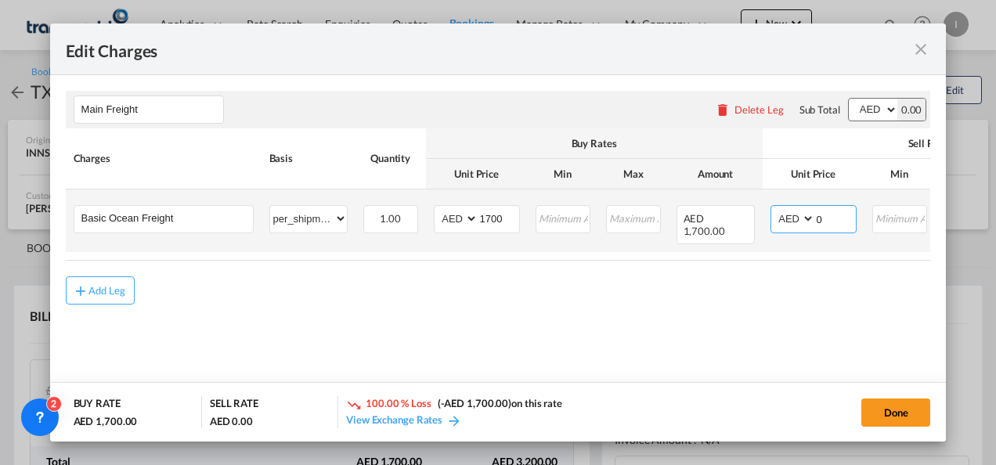
click at [860, 216] on td "AED AFN ALL AMD ANG AOA ARS AUD AWG AZN BAM BBD BDT BGN BHD BIF BMD BND [PERSON…" at bounding box center [814, 221] width 102 height 63
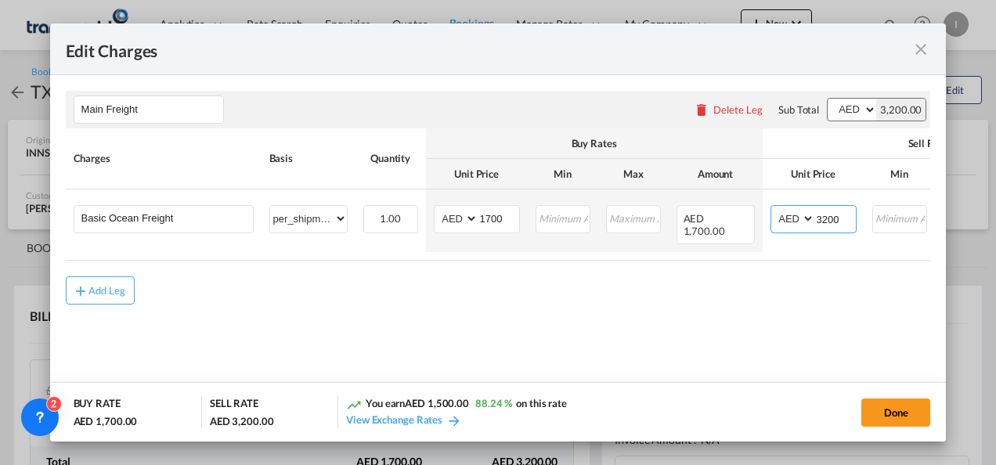
type input "3200"
click at [662, 305] on div "Add Leg" at bounding box center [499, 291] width 866 height 28
click at [851, 403] on div "Done" at bounding box center [766, 412] width 327 height 32
click at [903, 410] on button "Done" at bounding box center [896, 413] width 69 height 28
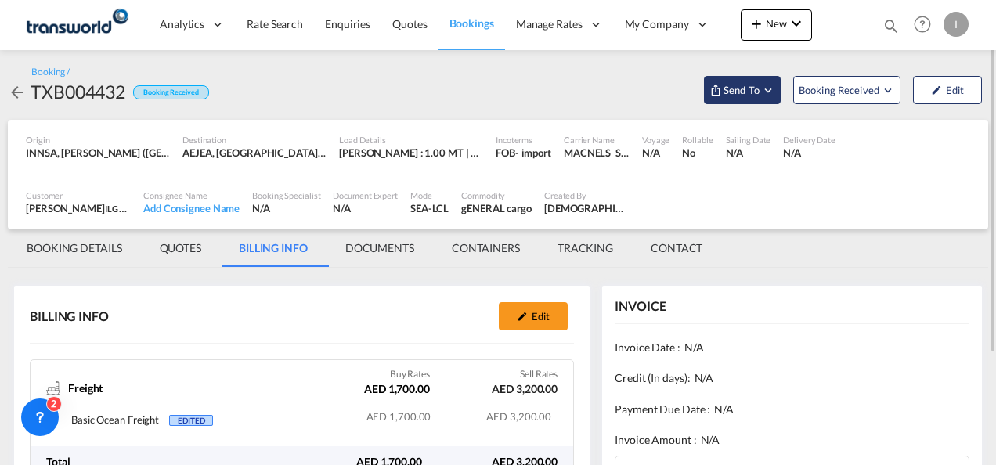
click at [739, 83] on span "Send To" at bounding box center [741, 90] width 39 height 16
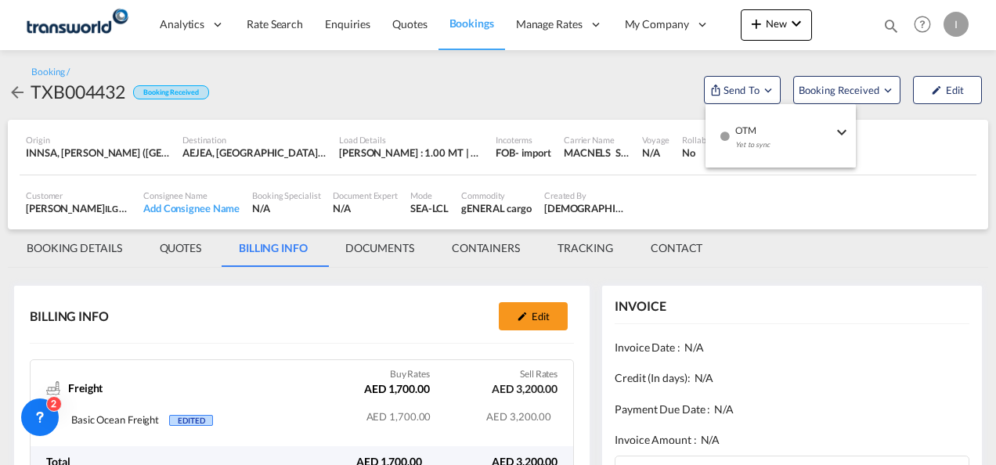
click at [758, 139] on div "Yet to sync" at bounding box center [784, 148] width 97 height 33
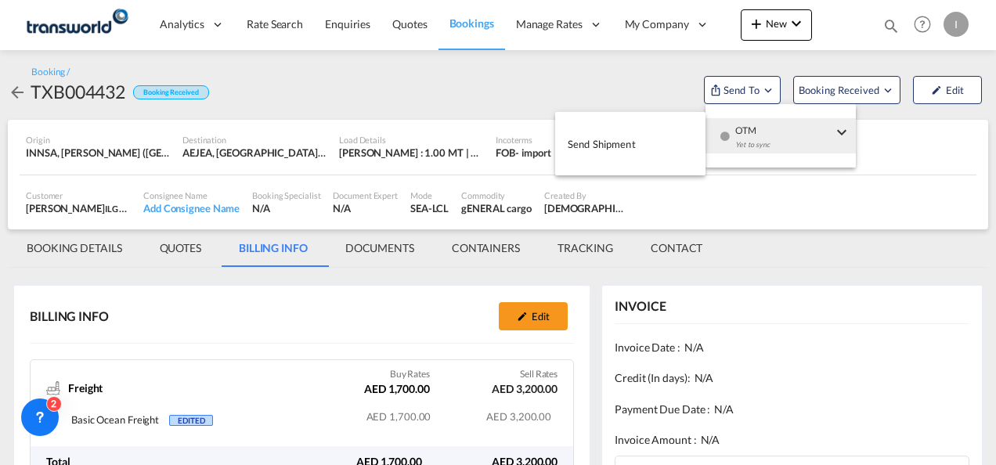
click at [605, 157] on button "Send Shipment" at bounding box center [630, 143] width 150 height 35
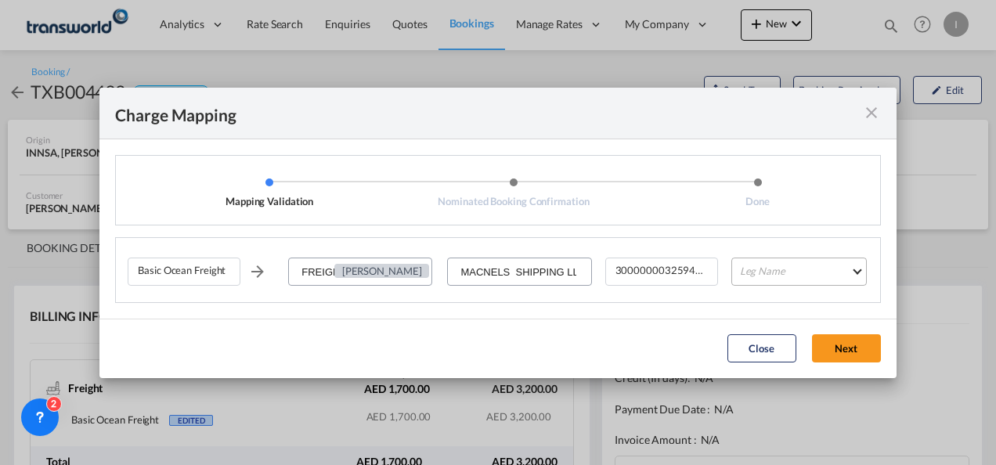
click at [750, 274] on md-select "Leg Name HANDLING ORIGIN VESSEL HANDLING DESTINATION OTHERS TL PICK UP CUSTOMS …" at bounding box center [800, 272] width 136 height 28
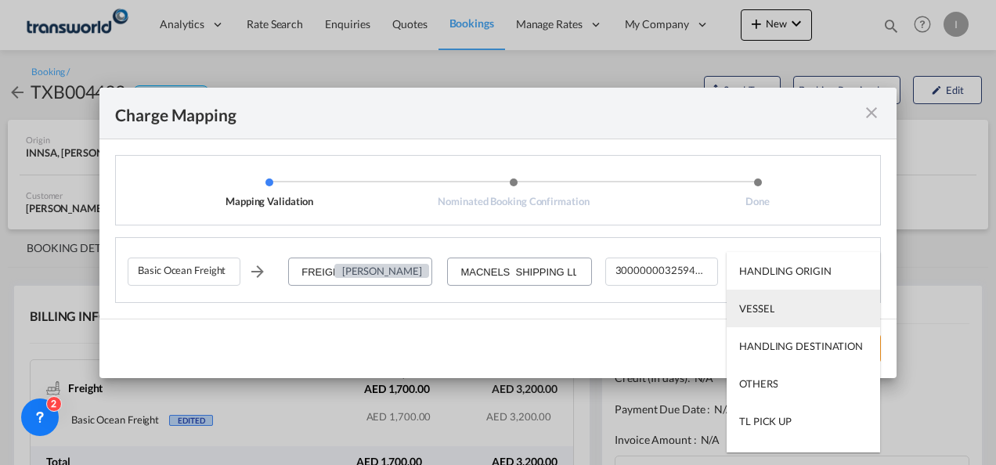
click at [757, 318] on md-option "VESSEL" at bounding box center [804, 309] width 154 height 38
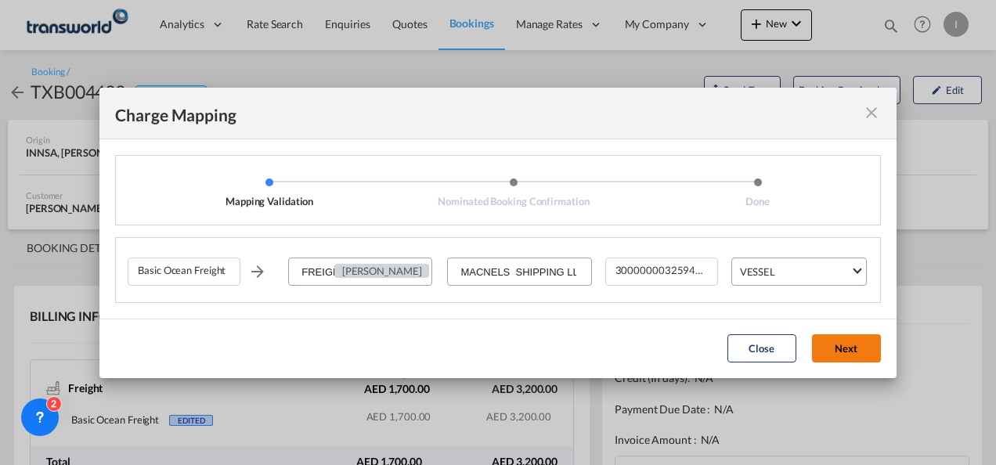
drag, startPoint x: 832, startPoint y: 352, endPoint x: 819, endPoint y: 345, distance: 14.8
click at [832, 352] on button "Next" at bounding box center [846, 348] width 69 height 28
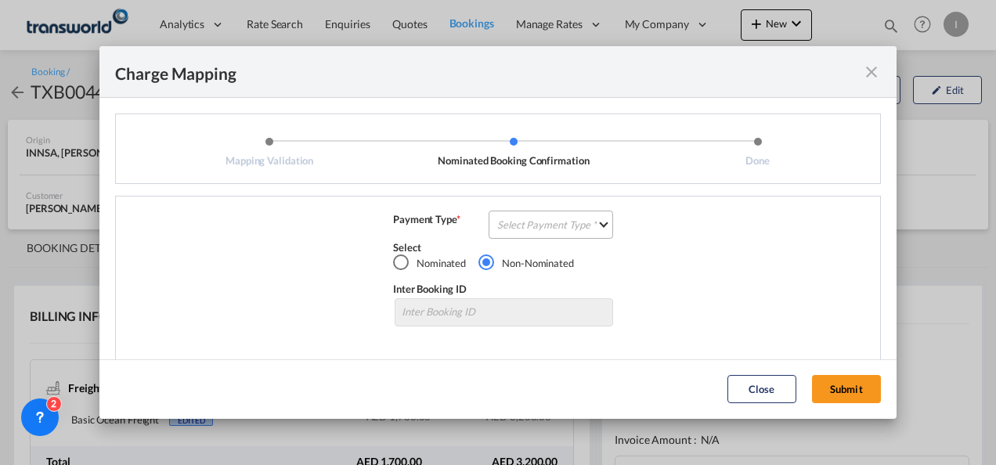
click at [544, 230] on md-select "Select Payment Type COLLECT PREPAID" at bounding box center [551, 225] width 125 height 28
click at [544, 230] on md-option "COLLECT" at bounding box center [549, 225] width 139 height 38
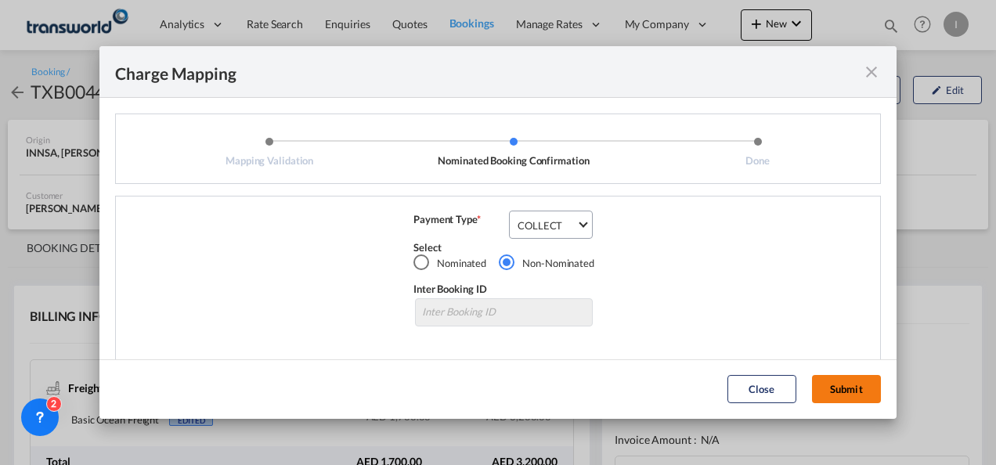
click at [849, 396] on button "Submit" at bounding box center [846, 389] width 69 height 28
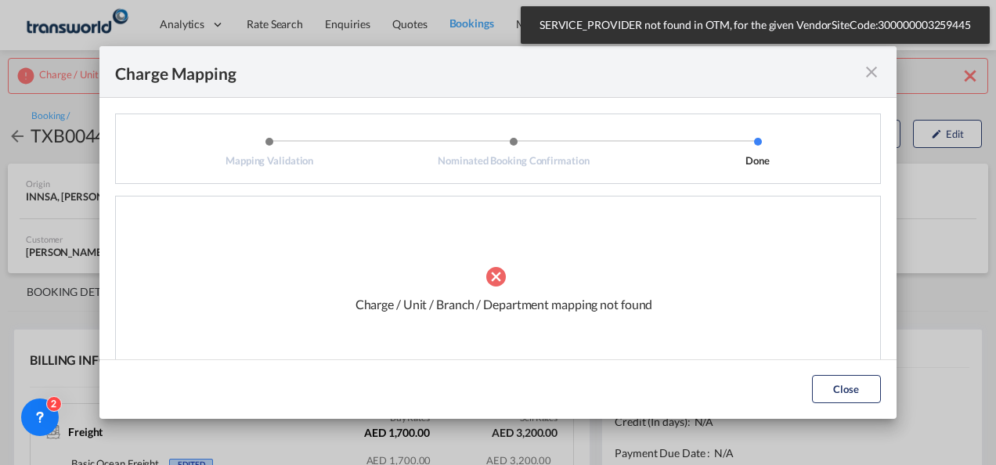
click at [873, 70] on md-icon "icon-close fg-AAA8AD cursor" at bounding box center [871, 72] width 19 height 19
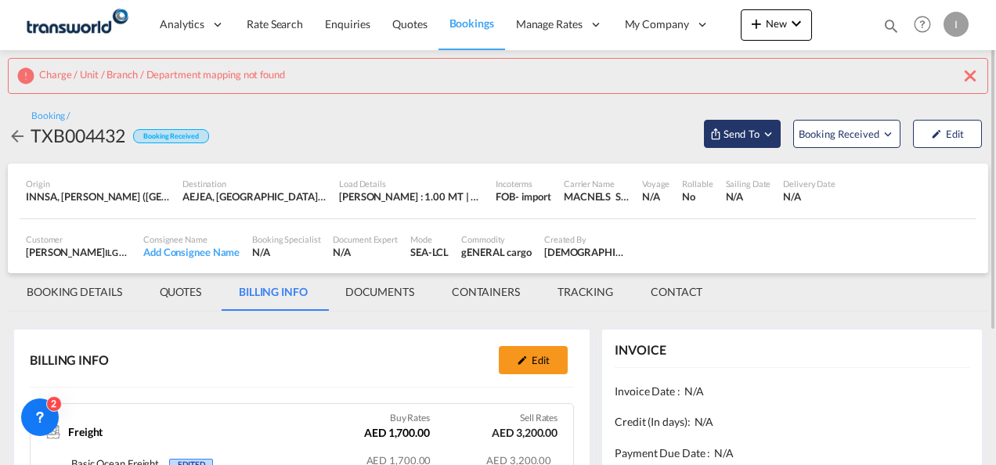
click at [746, 120] on button "Send To" at bounding box center [742, 134] width 77 height 28
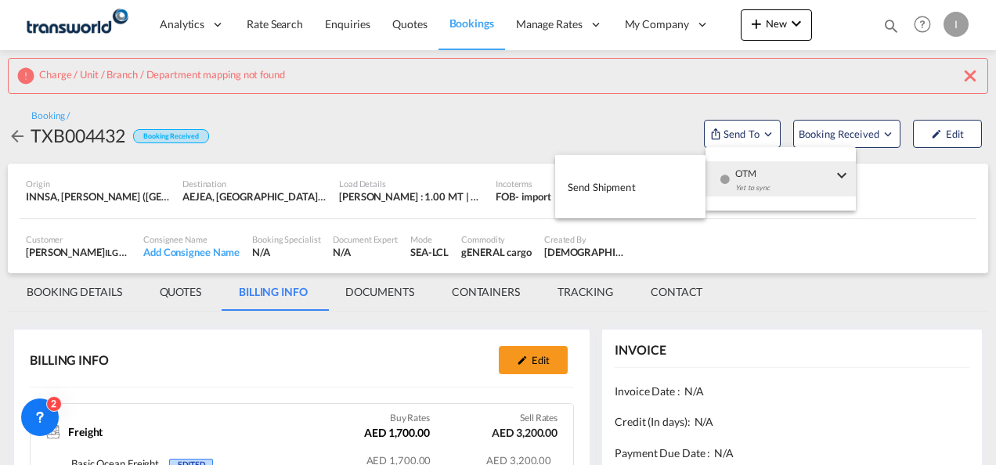
click at [741, 172] on span "OTM" at bounding box center [784, 168] width 97 height 14
click at [624, 188] on span "Send Shipment" at bounding box center [602, 187] width 68 height 25
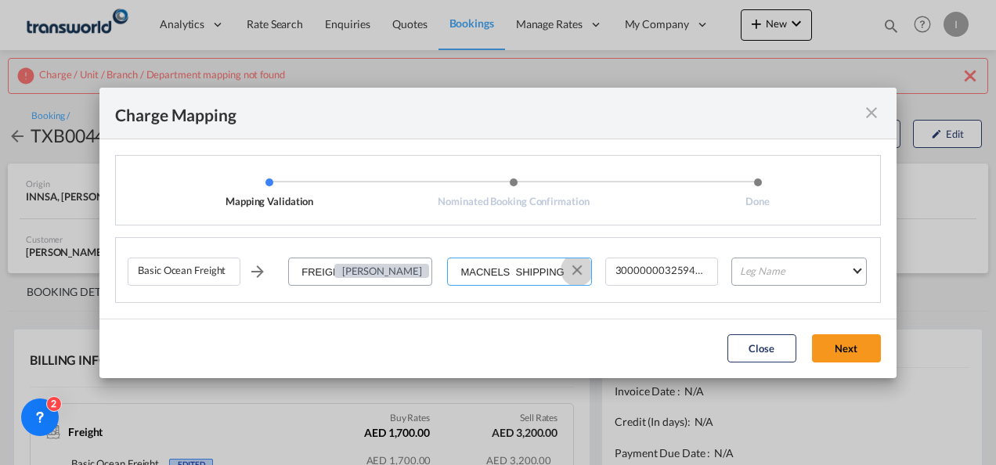
click at [580, 273] on md-icon "Clear Input" at bounding box center [577, 270] width 17 height 17
click at [558, 276] on input "Select Service Provider" at bounding box center [520, 272] width 142 height 28
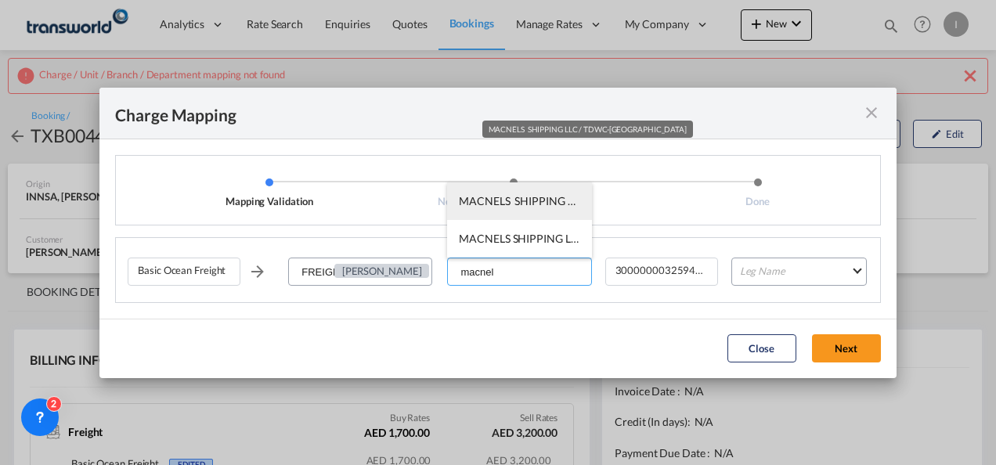
click at [551, 205] on span "MACNELS SHIPPING LLC / TDWC-[GEOGRAPHIC_DATA]" at bounding box center [599, 200] width 281 height 13
type input "MACNELS SHIPPING LLC / TDWC-[GEOGRAPHIC_DATA]"
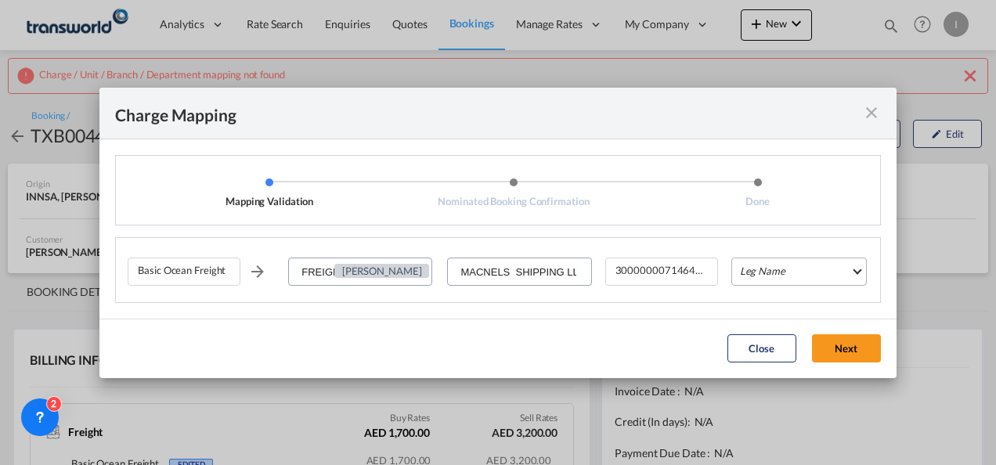
click at [787, 277] on md-select "Leg Name HANDLING ORIGIN VESSEL HANDLING DESTINATION OTHERS TL PICK UP CUSTOMS …" at bounding box center [800, 272] width 136 height 28
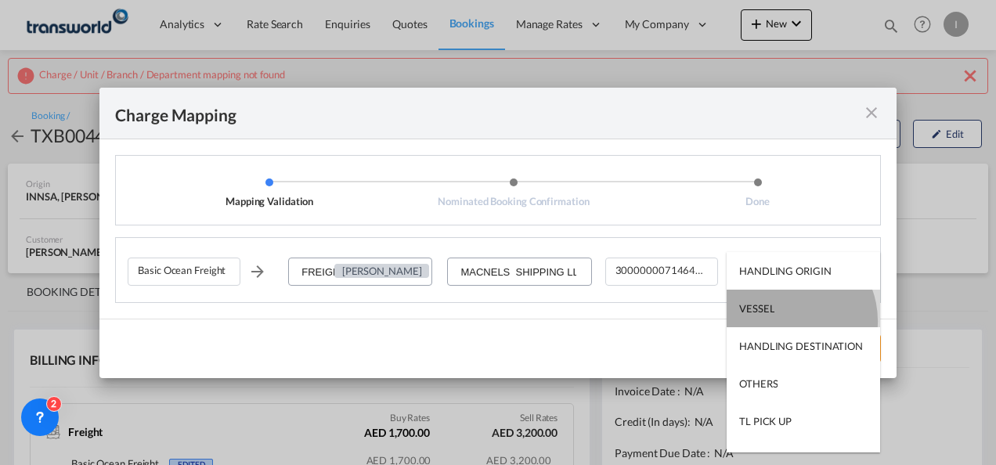
click at [785, 321] on md-option "VESSEL" at bounding box center [804, 309] width 154 height 38
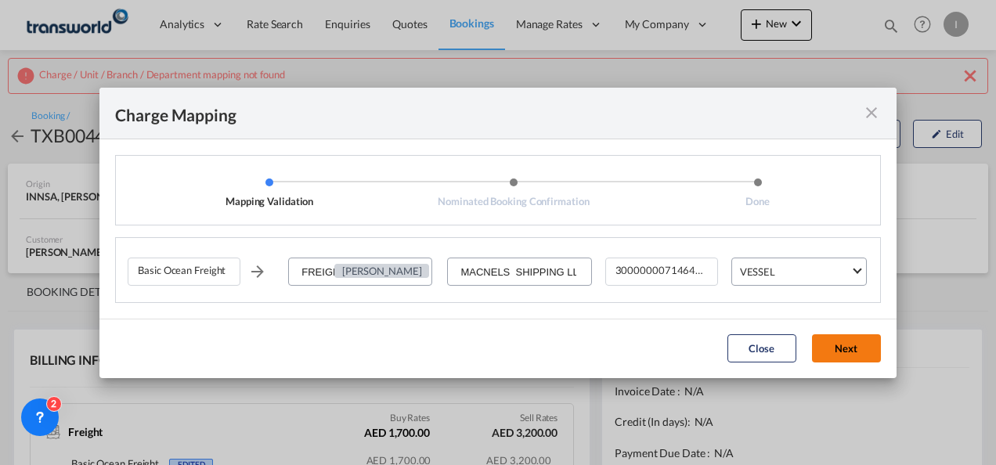
click at [827, 352] on button "Next" at bounding box center [846, 348] width 69 height 28
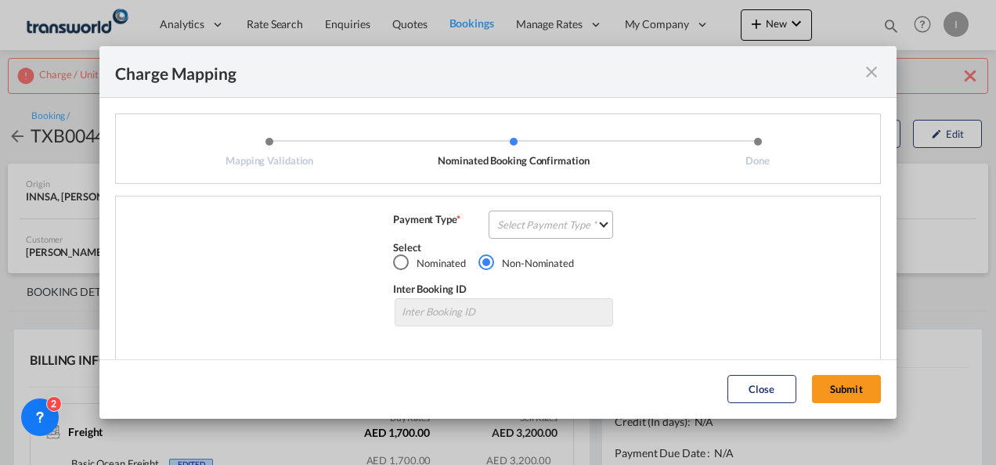
click at [559, 230] on md-select "Select Payment Type COLLECT PREPAID" at bounding box center [551, 225] width 125 height 28
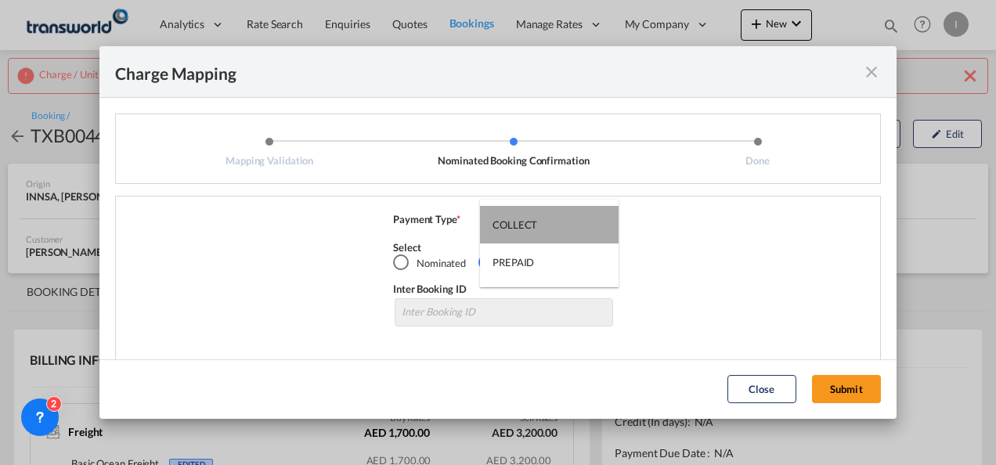
click at [559, 232] on md-option "COLLECT" at bounding box center [549, 225] width 139 height 38
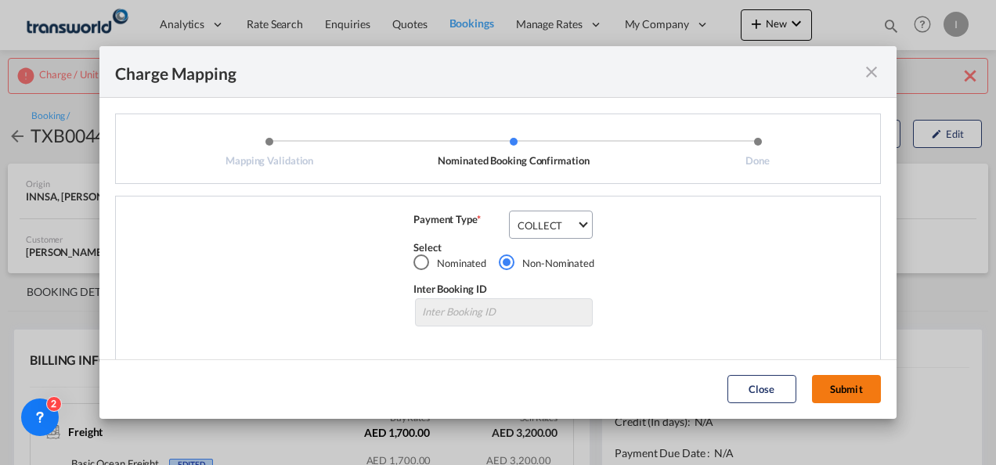
click at [827, 385] on button "Submit" at bounding box center [846, 389] width 69 height 28
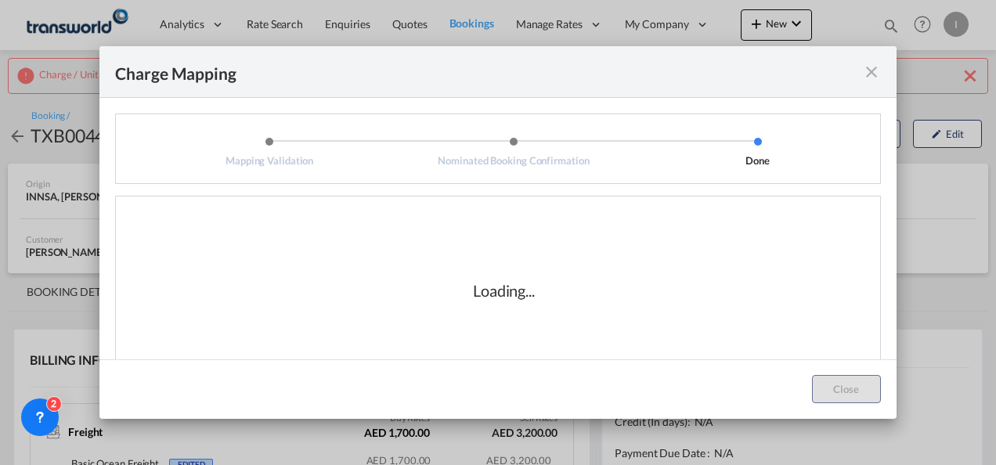
click at [501, 331] on div "Loading..." at bounding box center [504, 290] width 753 height 157
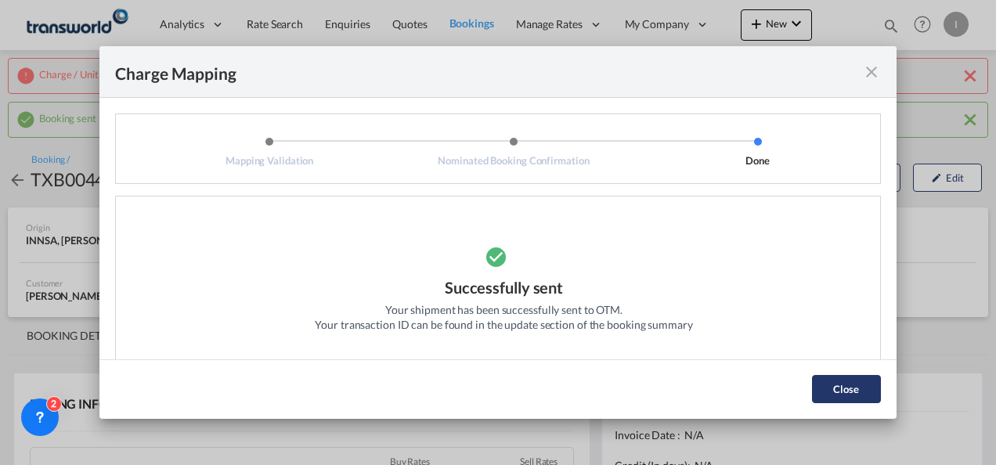
click at [842, 382] on button "Close" at bounding box center [846, 389] width 69 height 28
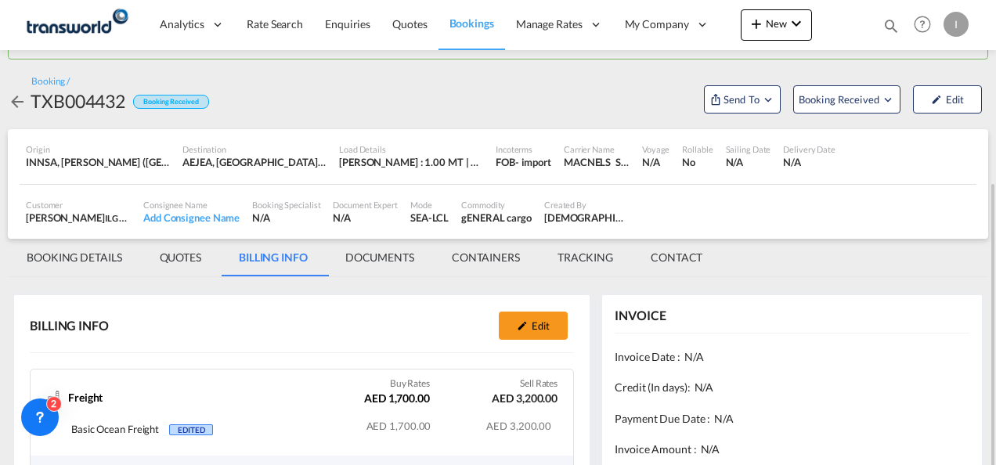
scroll to position [157, 0]
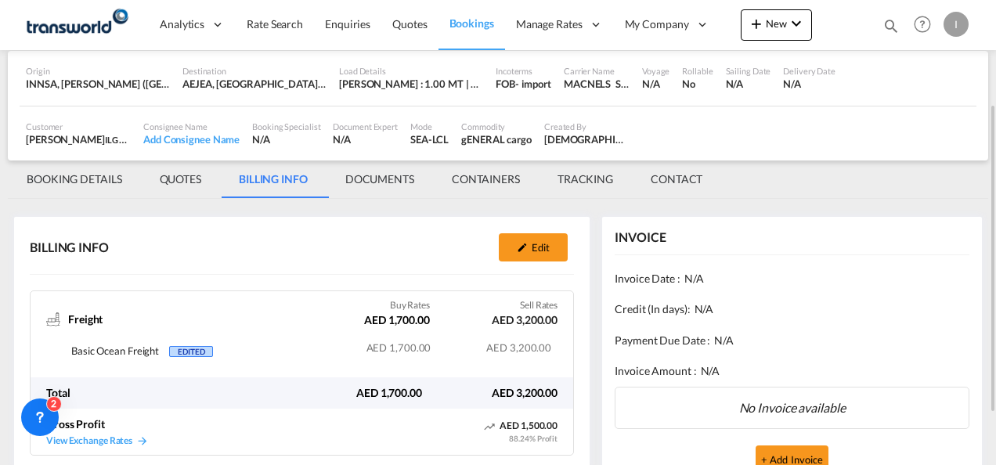
click at [81, 191] on md-tab-item "BOOKING DETAILS" at bounding box center [74, 180] width 133 height 38
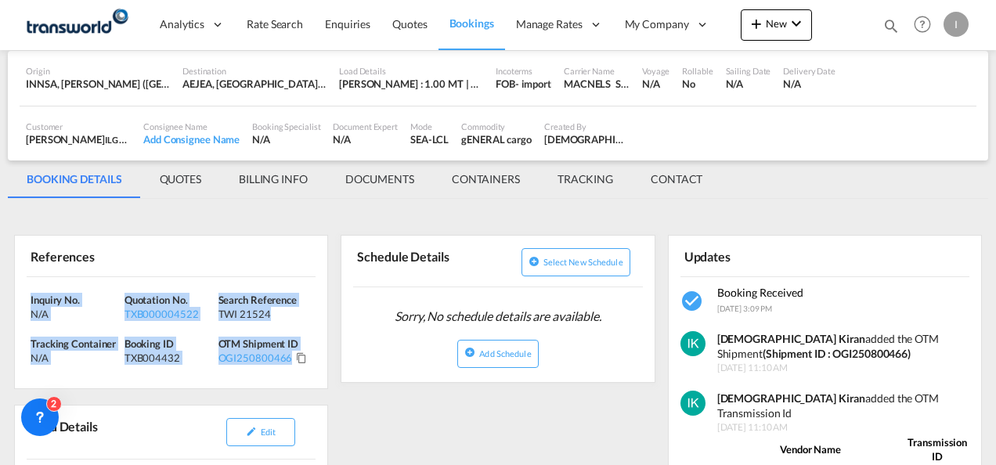
drag, startPoint x: 315, startPoint y: 359, endPoint x: -3, endPoint y: 288, distance: 325.7
click at [0, 288] on html "Analytics Reports Dashboard Rate Search Enquiries Quotes" at bounding box center [498, 232] width 996 height 465
copy div "Inquiry No. N/A Quotation No. TXB000004522 Search Reference TWI 21524 Tracking …"
